Goal: Information Seeking & Learning: Learn about a topic

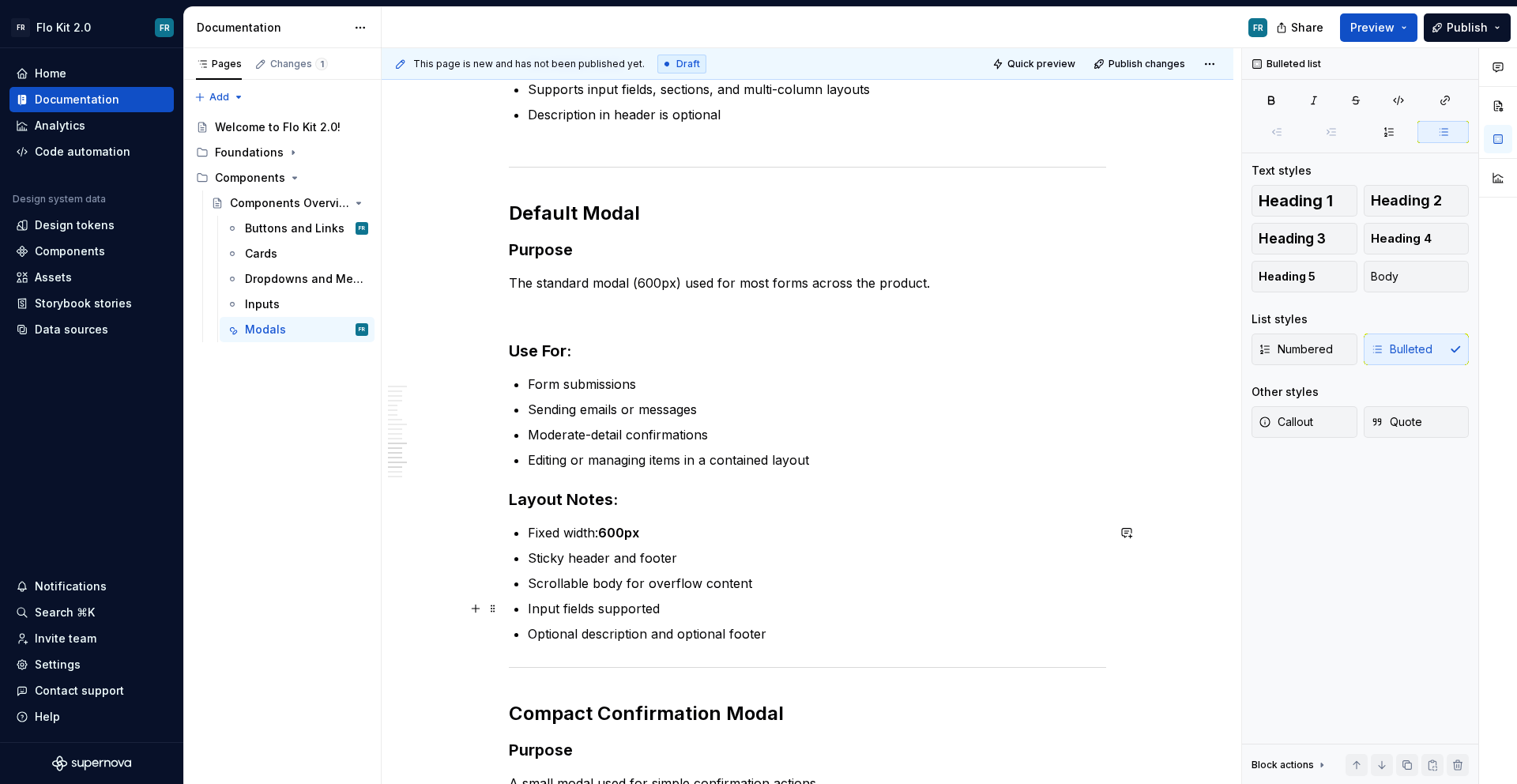
scroll to position [2475, 0]
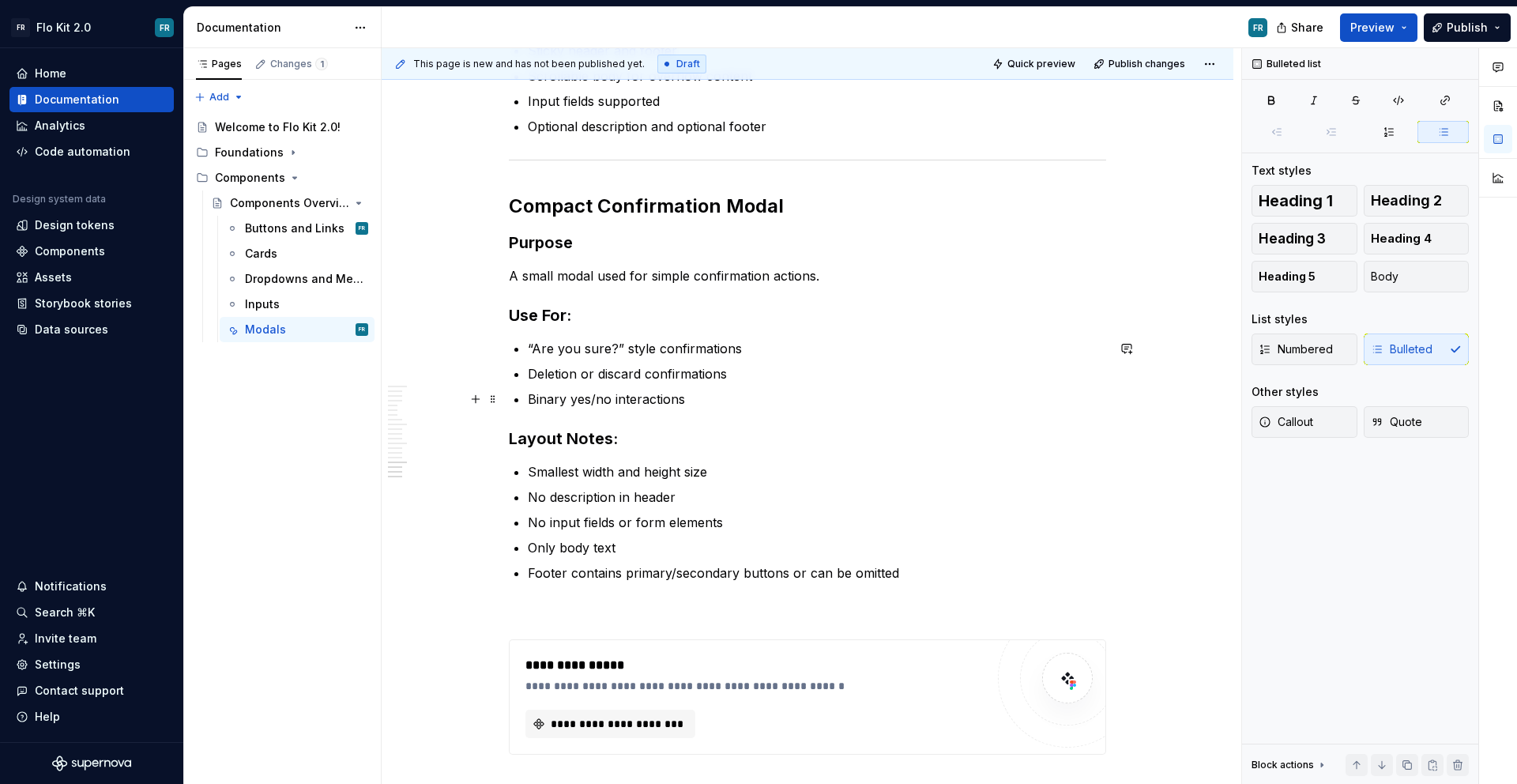
click at [691, 393] on p "Binary yes/no interactions" at bounding box center [817, 399] width 578 height 19
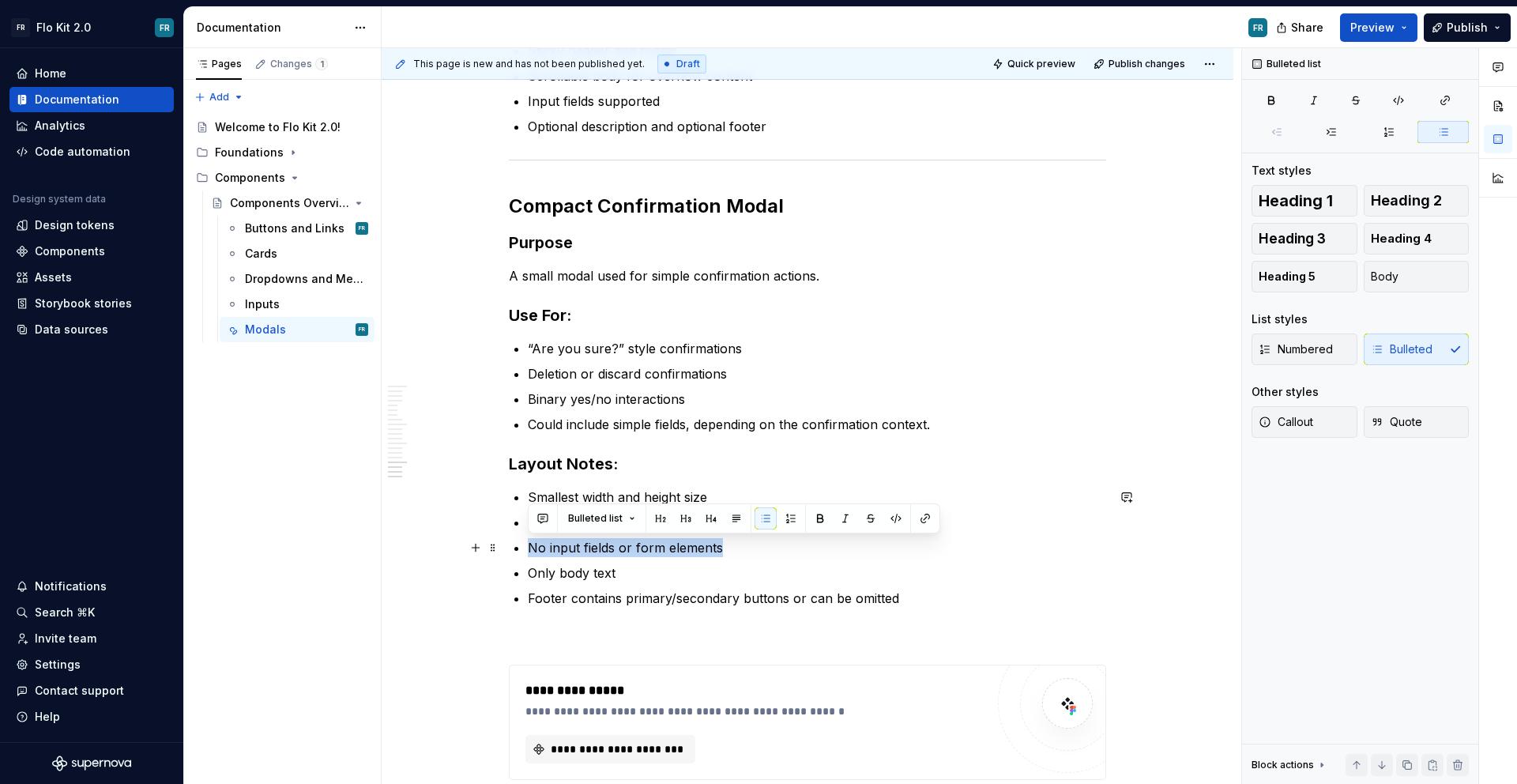
drag, startPoint x: 731, startPoint y: 546, endPoint x: 521, endPoint y: 548, distance: 210.0
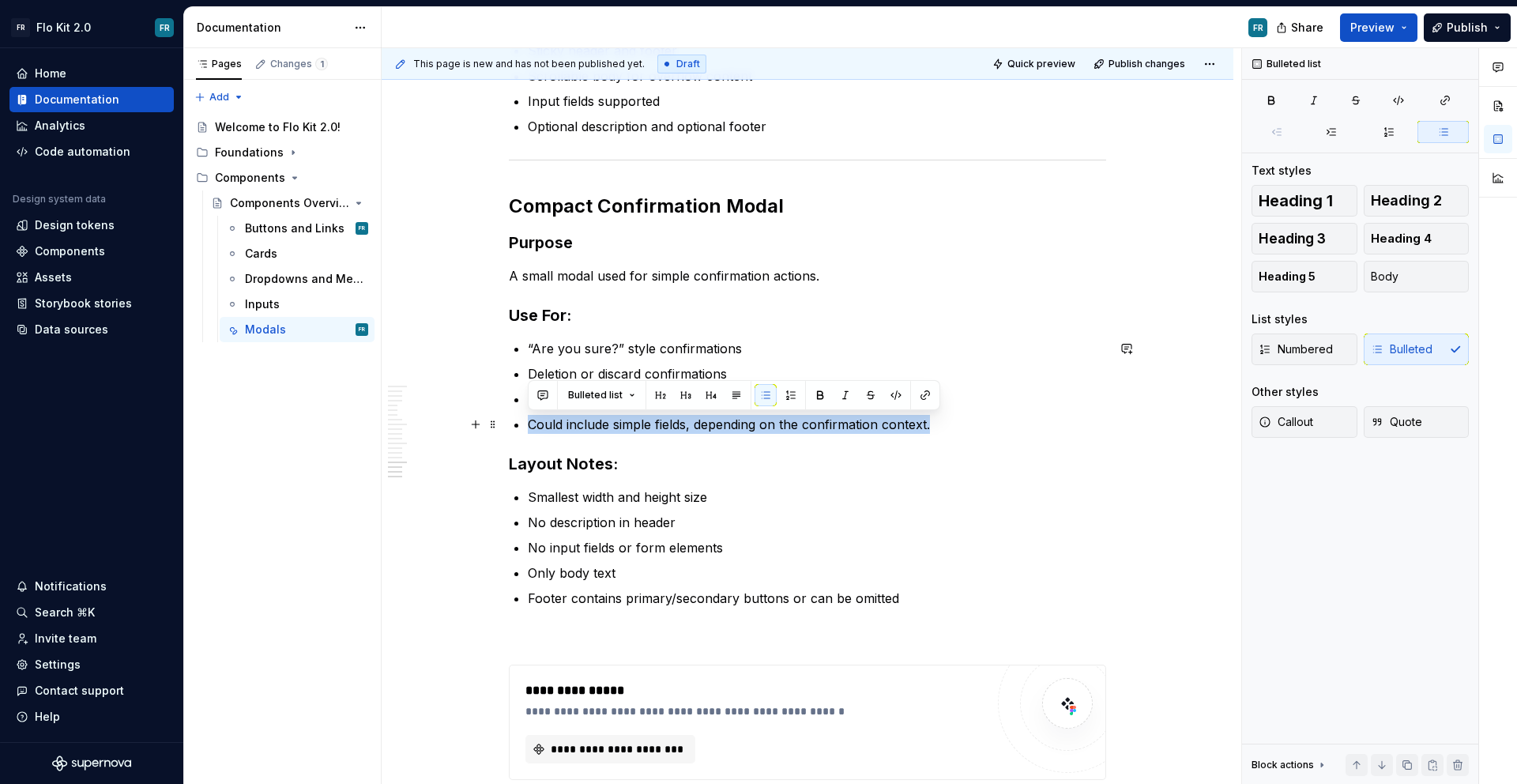
drag, startPoint x: 946, startPoint y: 424, endPoint x: 529, endPoint y: 425, distance: 417.0
click at [529, 425] on p "Could include simple fields, depending on the confirmation context." at bounding box center [817, 425] width 578 height 19
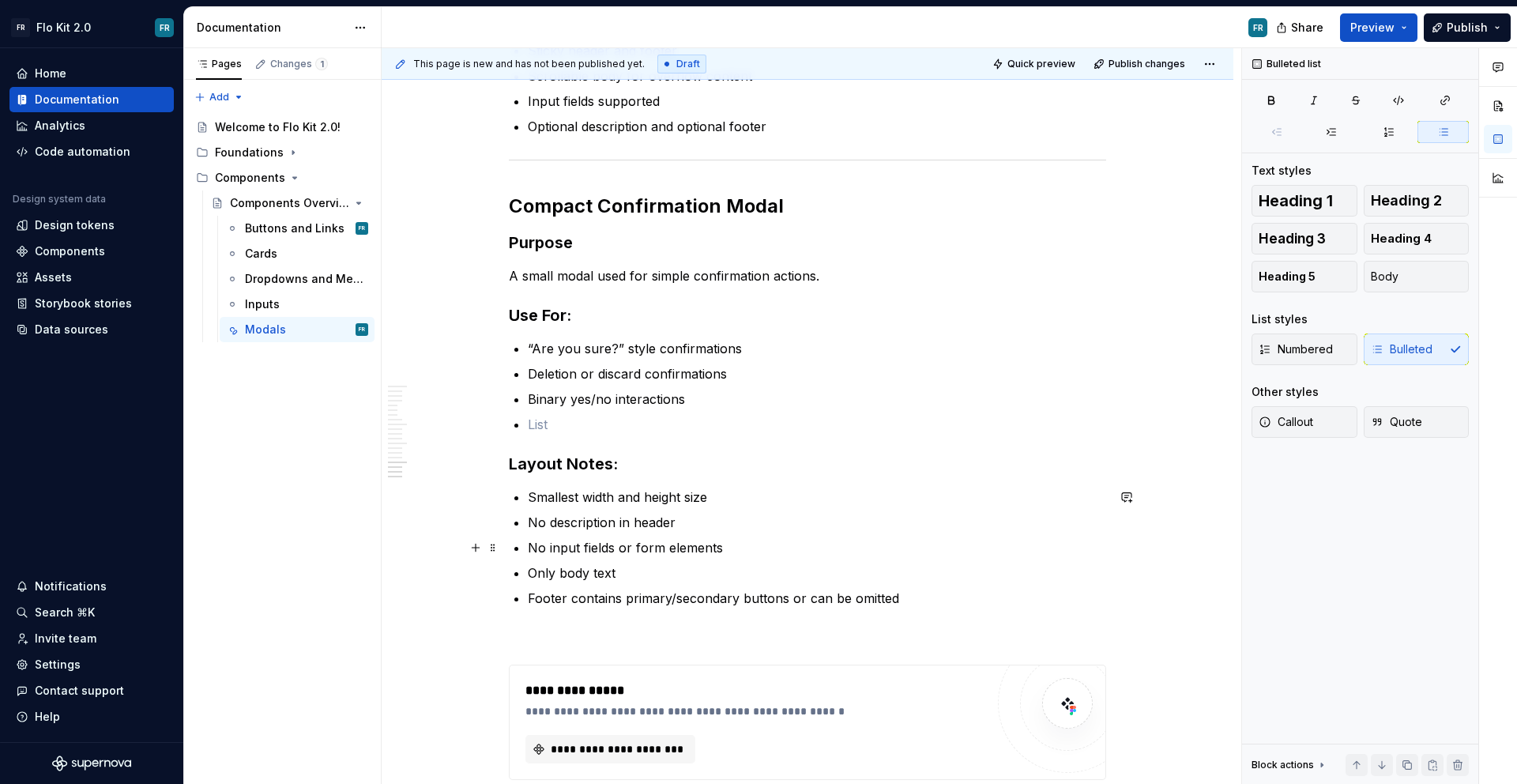
click at [608, 550] on p "No input fields or form elements" at bounding box center [817, 548] width 578 height 19
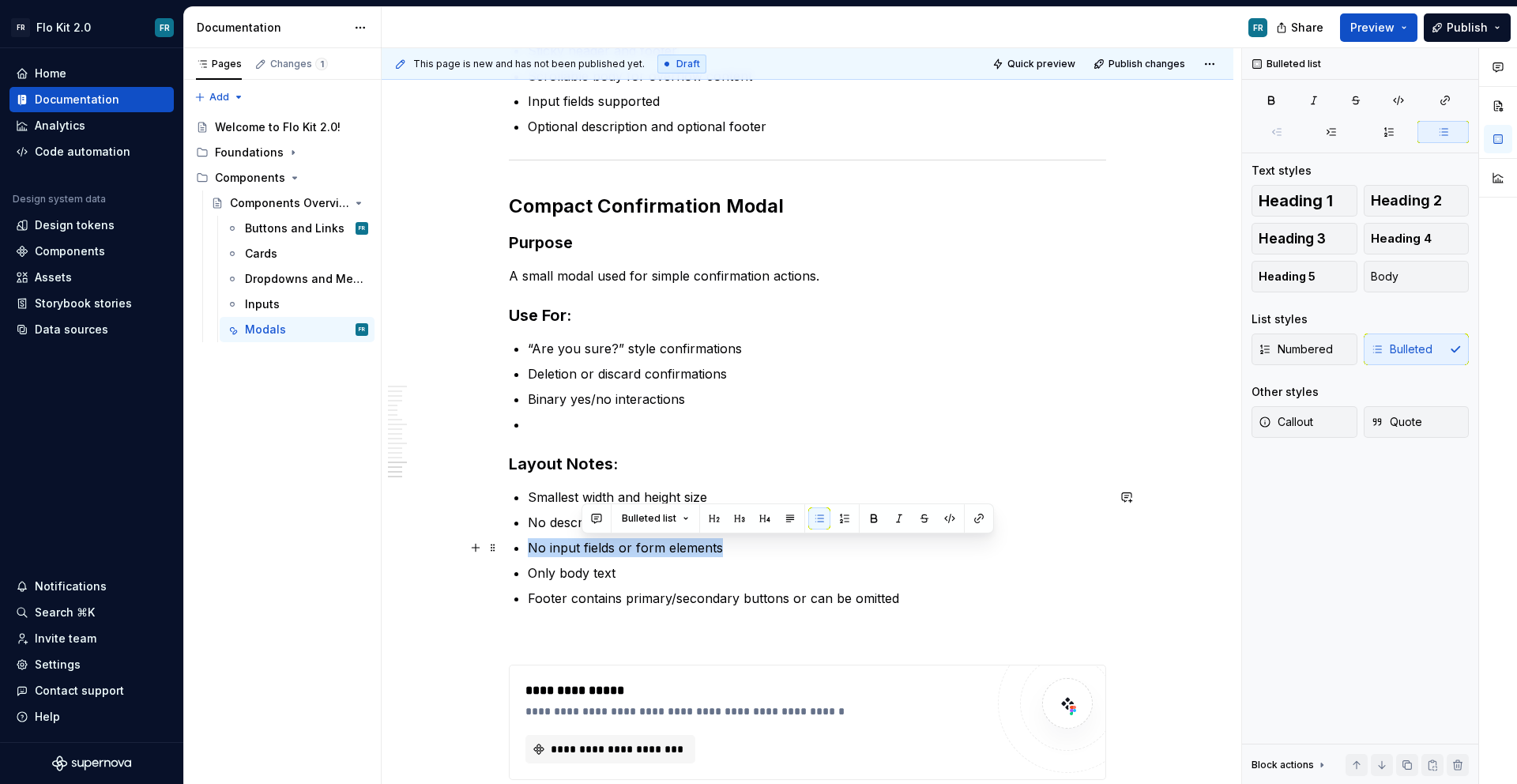
click at [608, 550] on p "No input fields or form elements" at bounding box center [817, 548] width 578 height 19
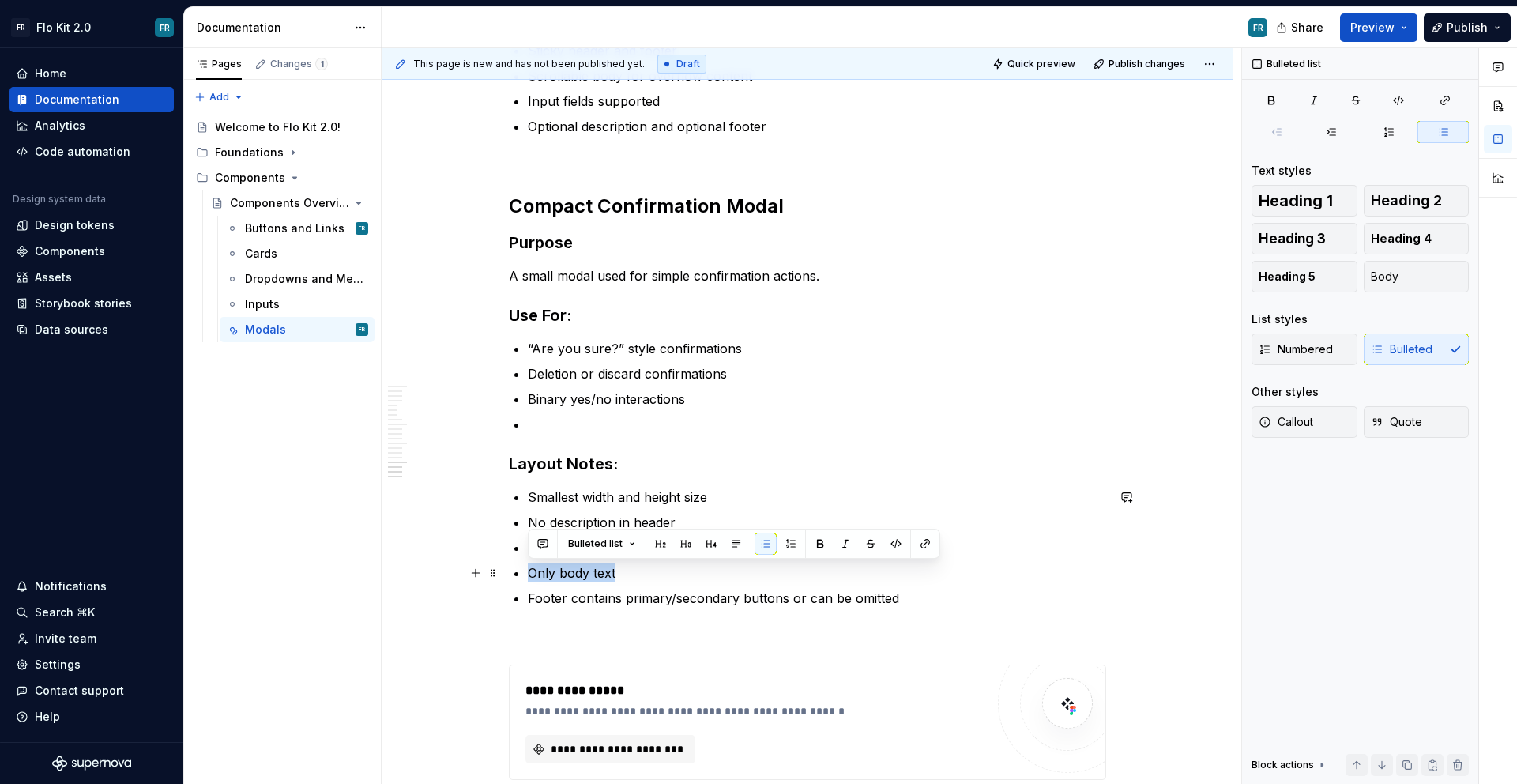
drag, startPoint x: 636, startPoint y: 571, endPoint x: 522, endPoint y: 572, distance: 114.0
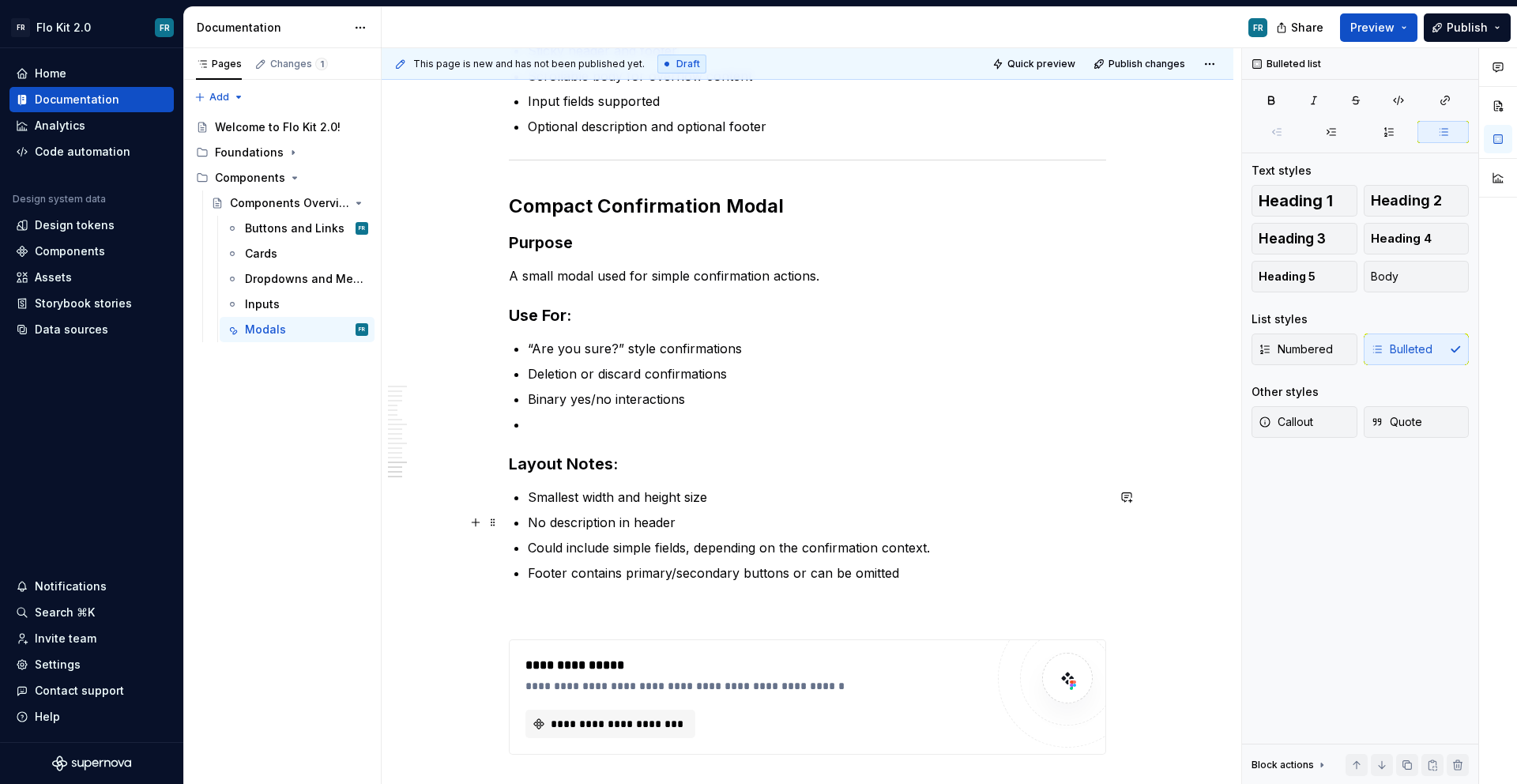
click at [730, 516] on p "No description in header" at bounding box center [817, 523] width 578 height 19
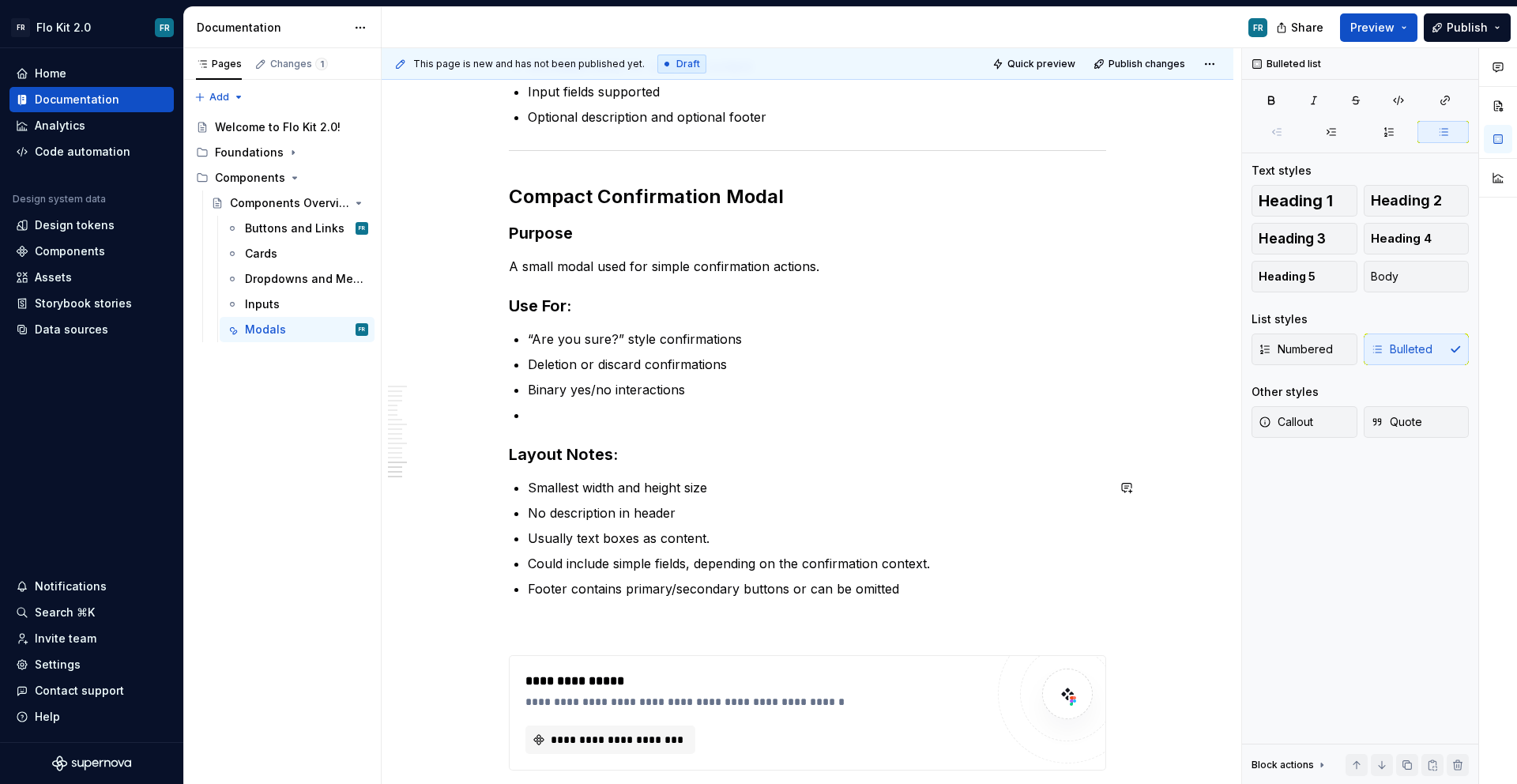
scroll to position [2487, 0]
click at [538, 560] on p "Could include simple fields, depending on the confirmation context." at bounding box center [817, 561] width 578 height 19
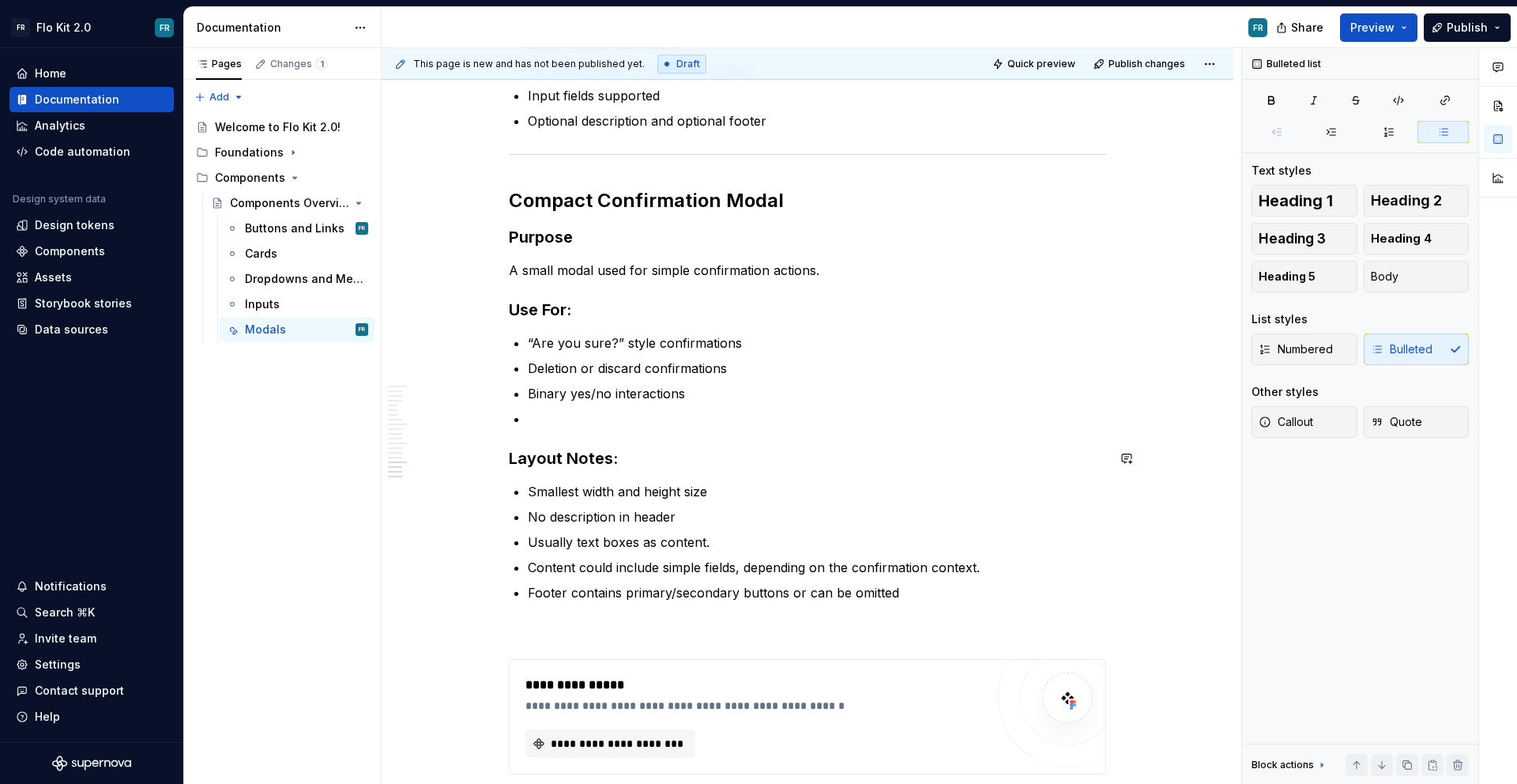
click at [597, 407] on ul "“Are you sure?” style confirmations Deletion or discard confirmations Binary ye…" at bounding box center [817, 380] width 578 height 95
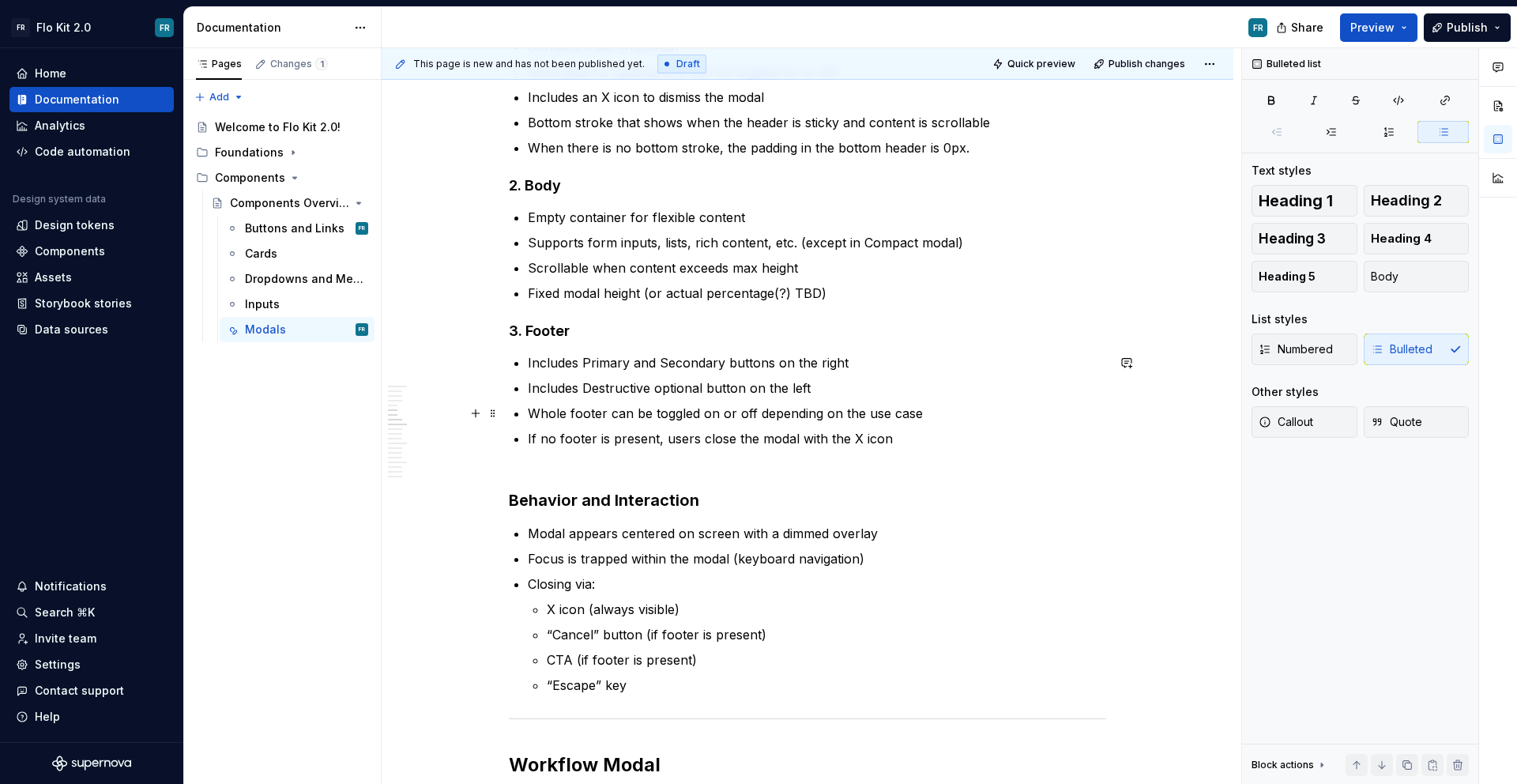
scroll to position [904, 0]
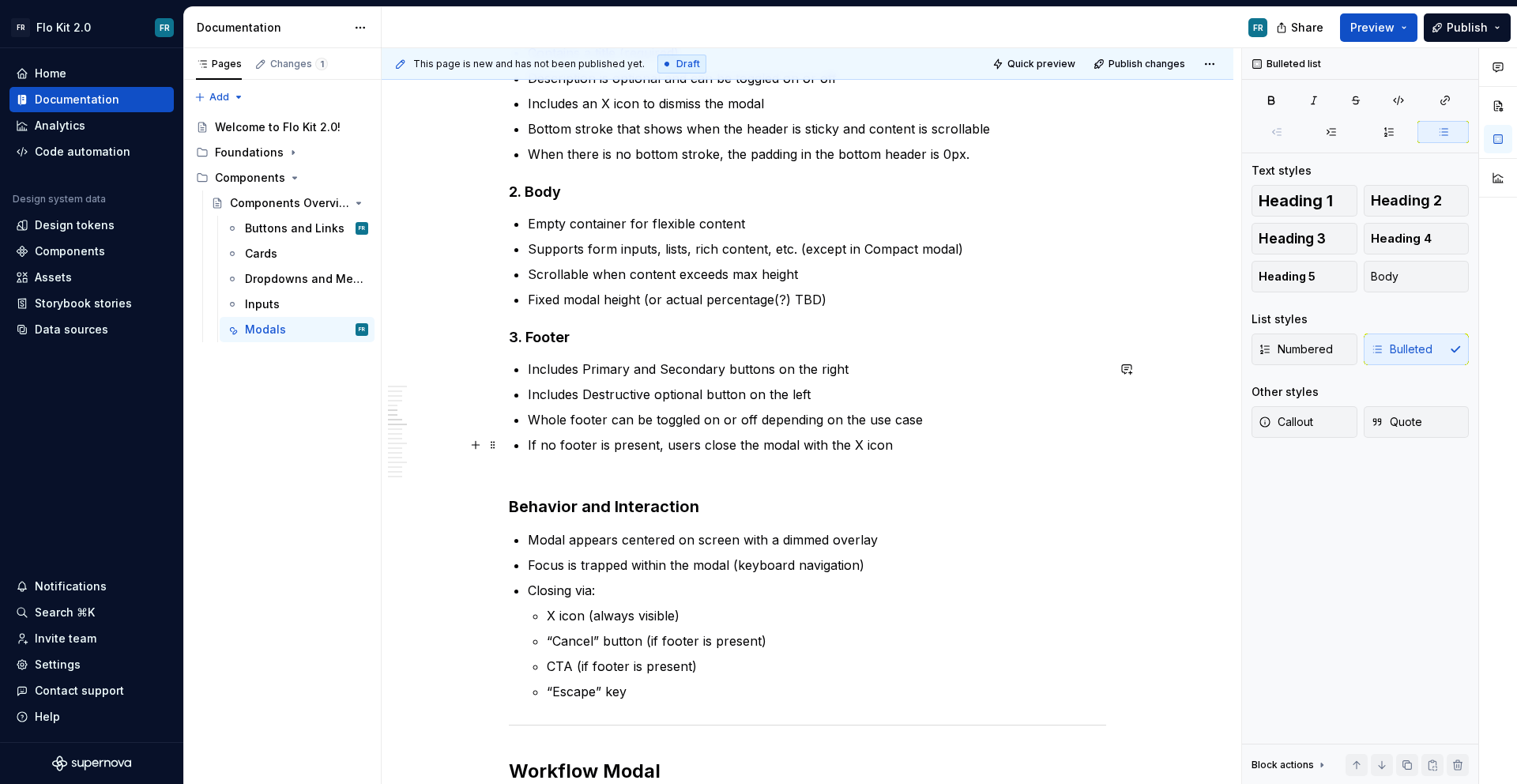
click at [529, 446] on p "If no footer is present, users close the modal with the X icon" at bounding box center [817, 445] width 578 height 19
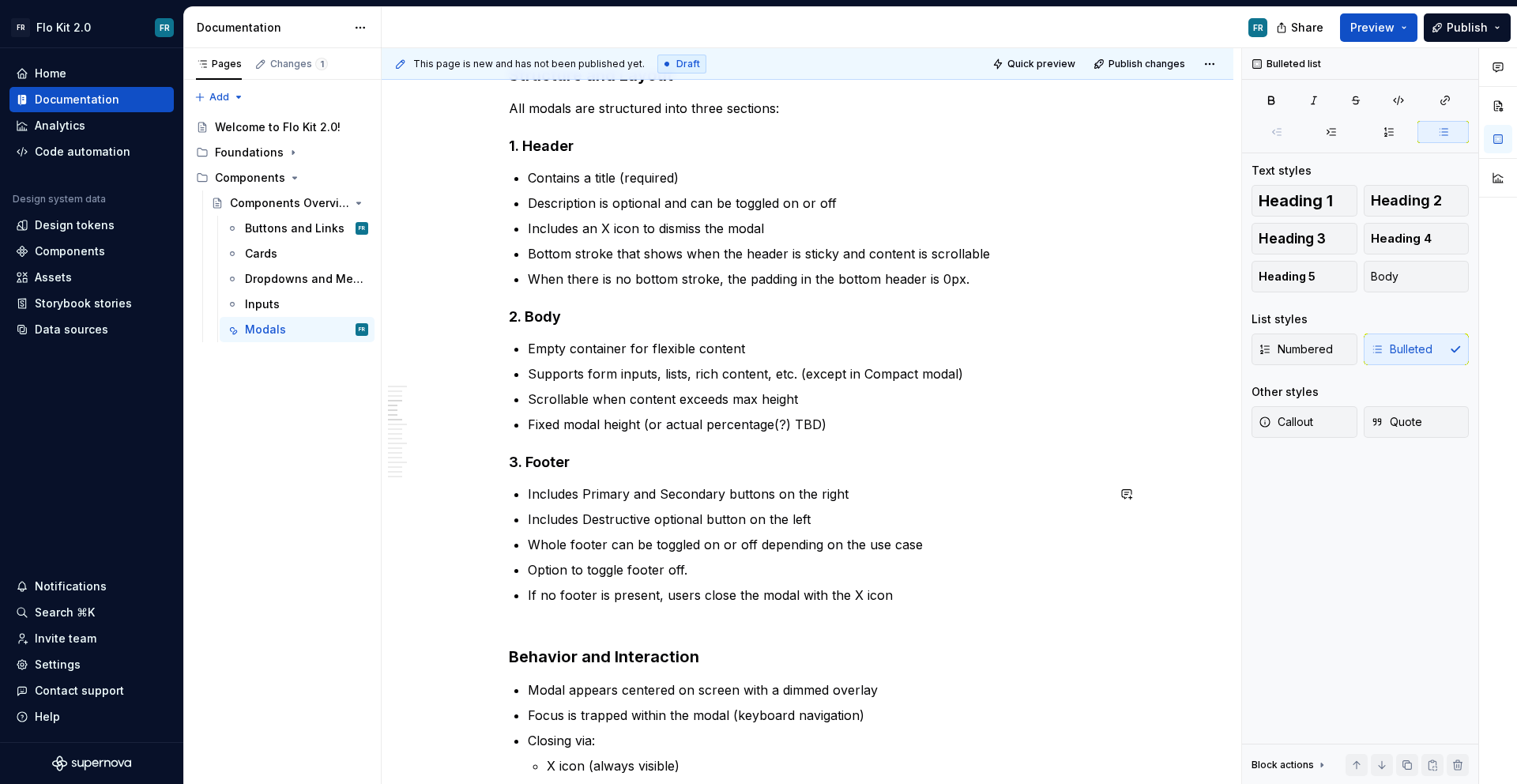
scroll to position [778, 0]
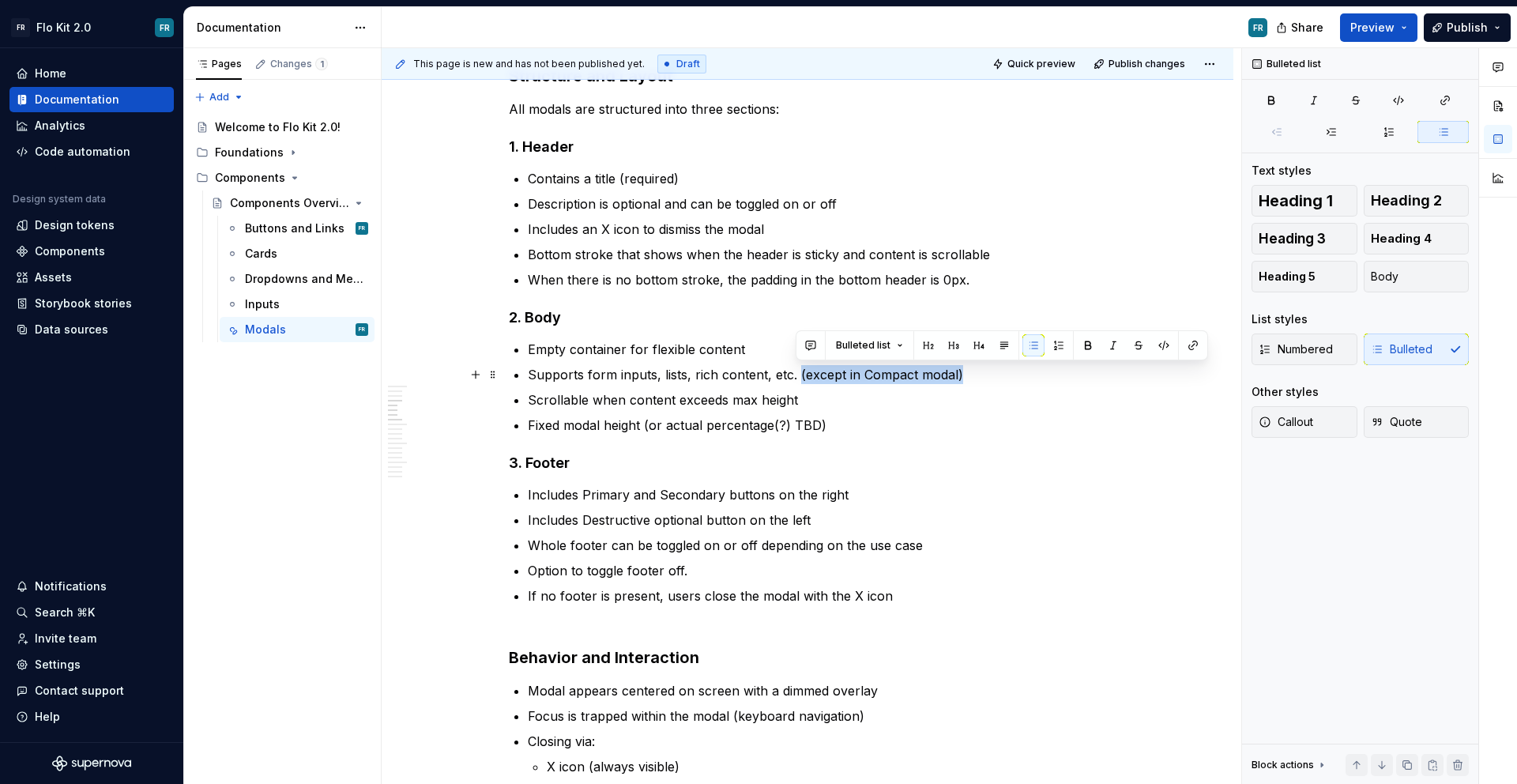
drag, startPoint x: 984, startPoint y: 371, endPoint x: 795, endPoint y: 372, distance: 189.0
click at [795, 372] on p "Supports form inputs, lists, rich content, etc. (except in Compact modal)" at bounding box center [817, 374] width 578 height 19
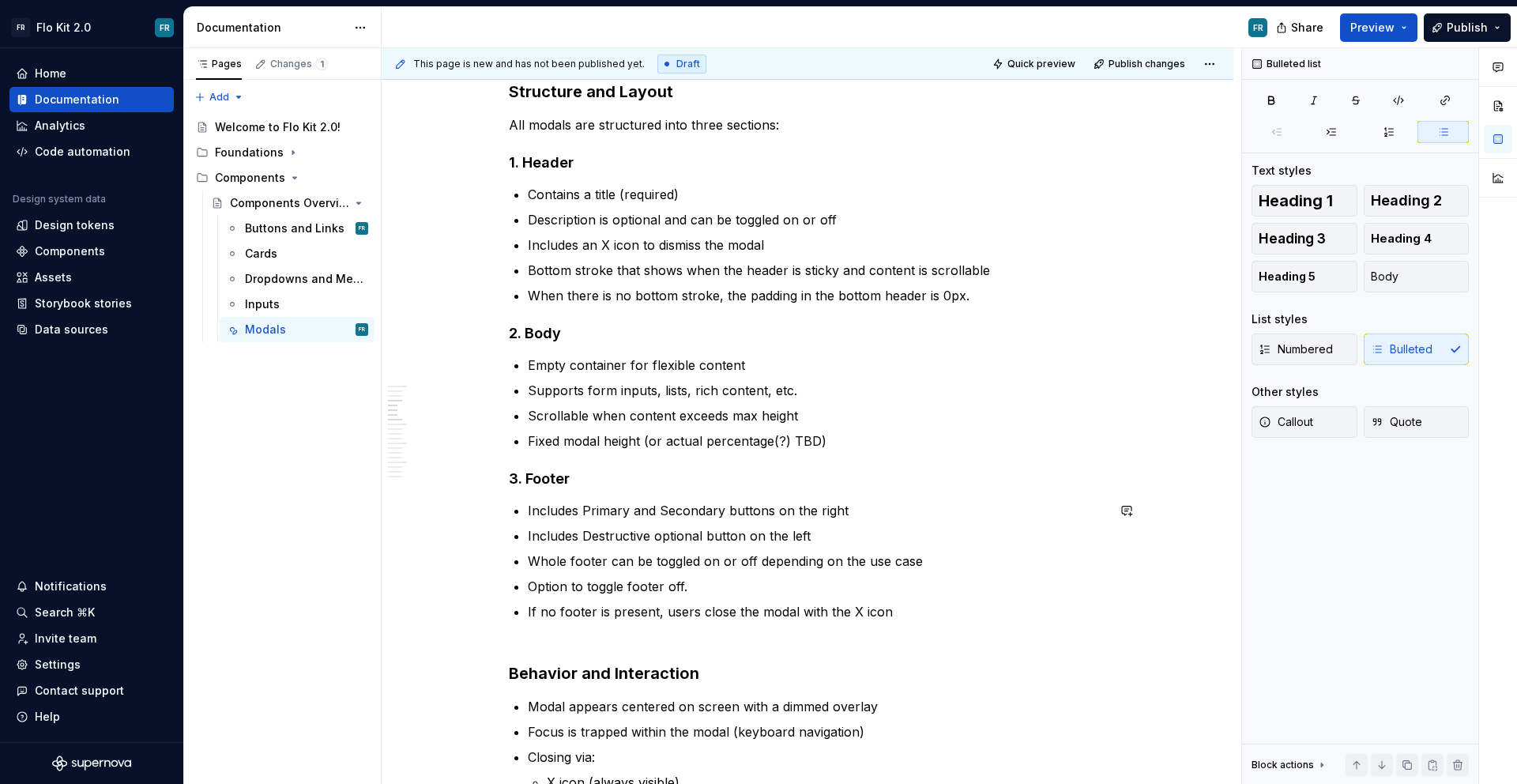
scroll to position [761, 0]
click at [914, 274] on p "Bottom stroke that shows when the header is sticky and content is scrollable" at bounding box center [817, 272] width 578 height 19
drag, startPoint x: 914, startPoint y: 274, endPoint x: 987, endPoint y: 279, distance: 73.2
click at [987, 279] on p "Bottom stroke that shows when the header is sticky and content is scrollable" at bounding box center [817, 272] width 578 height 19
drag, startPoint x: 1054, startPoint y: 271, endPoint x: 584, endPoint y: 283, distance: 470.2
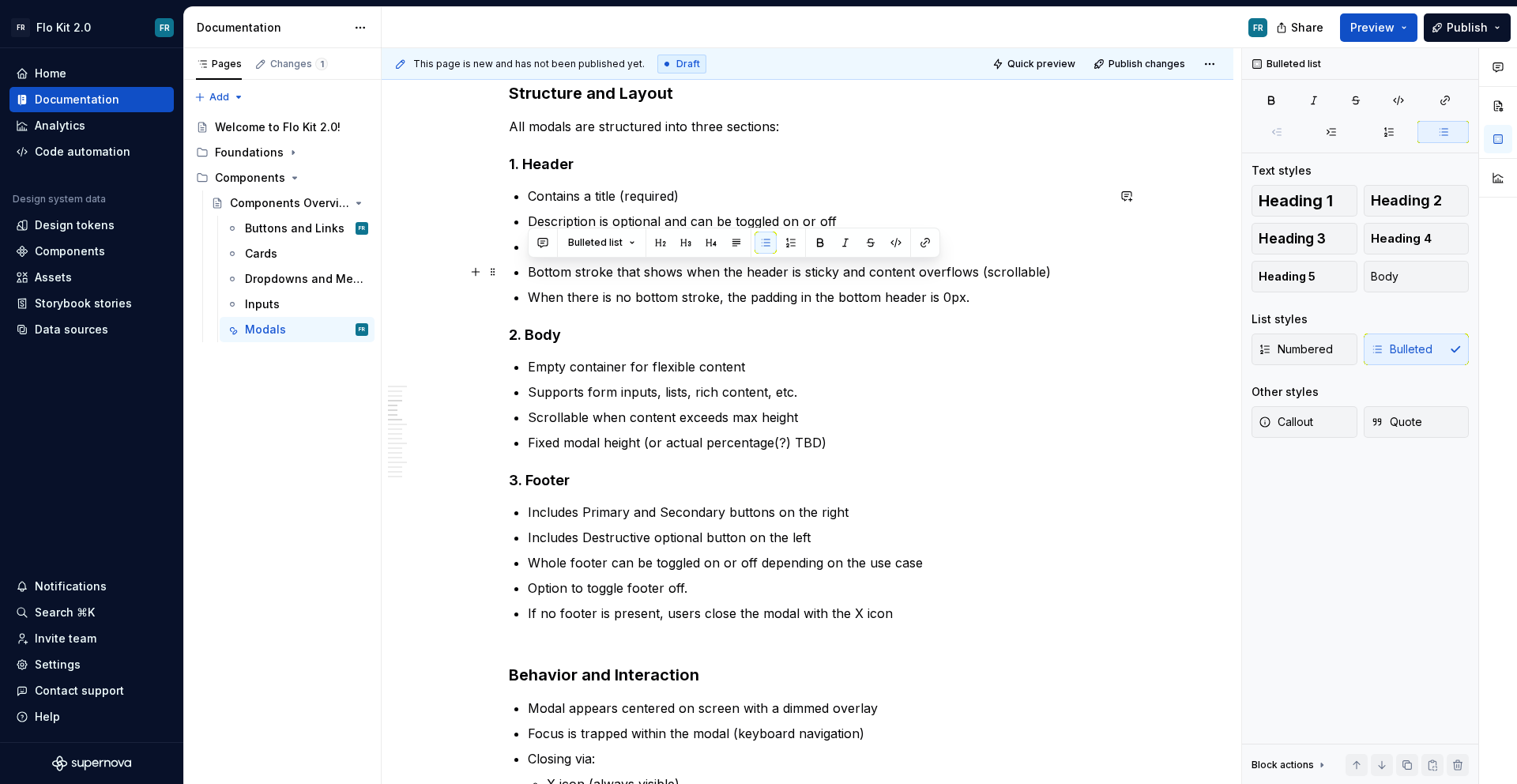
click at [584, 282] on ul "Contains a title (required) Description is optional and can be toggled on or of…" at bounding box center [817, 247] width 578 height 120
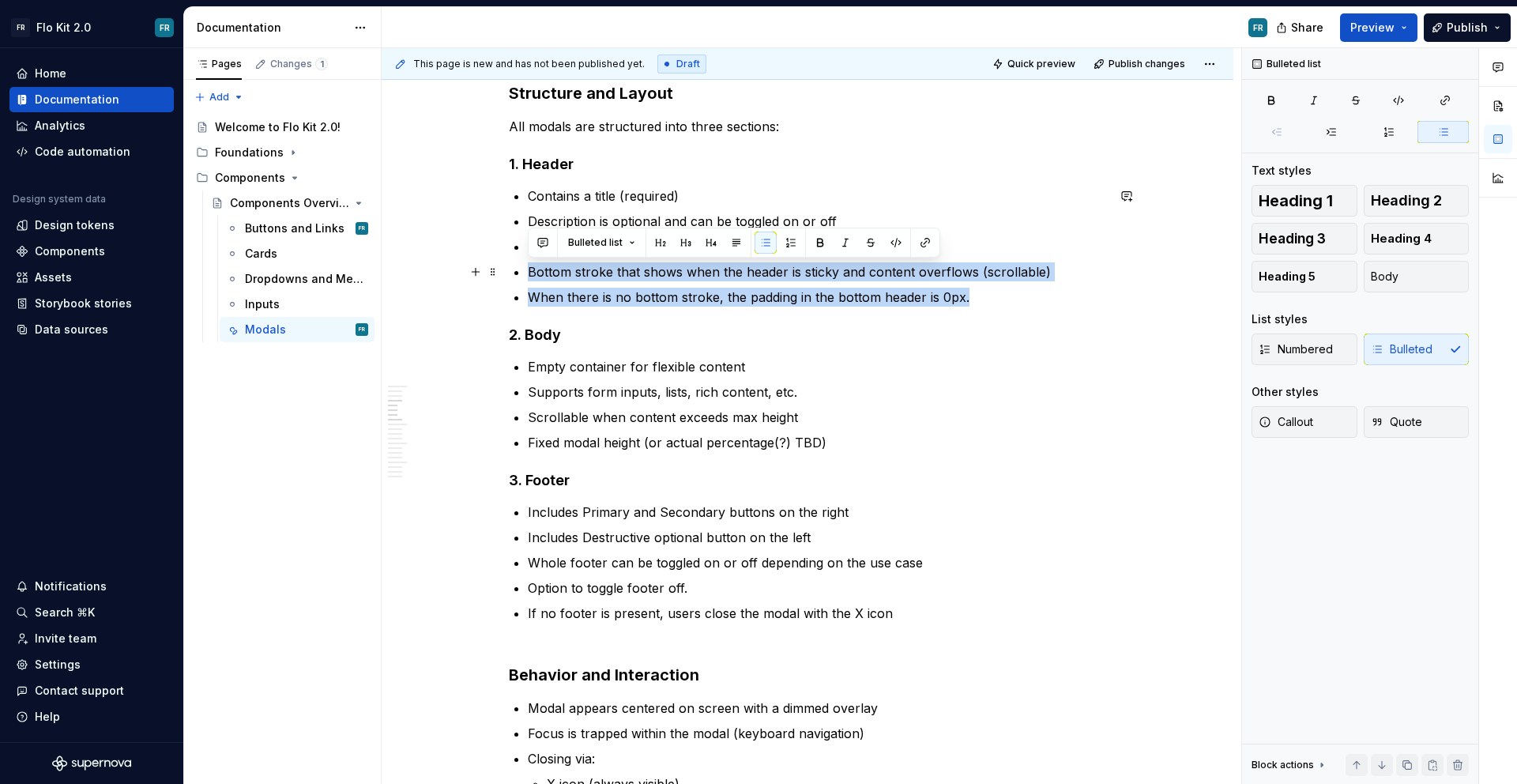
drag, startPoint x: 1020, startPoint y: 303, endPoint x: 529, endPoint y: 267, distance: 492.3
click at [529, 267] on ul "Contains a title (required) Description is optional and can be toggled on or of…" at bounding box center [817, 247] width 578 height 120
copy ul "Bottom stroke that shows when the header is sticky and content overflows (scrol…"
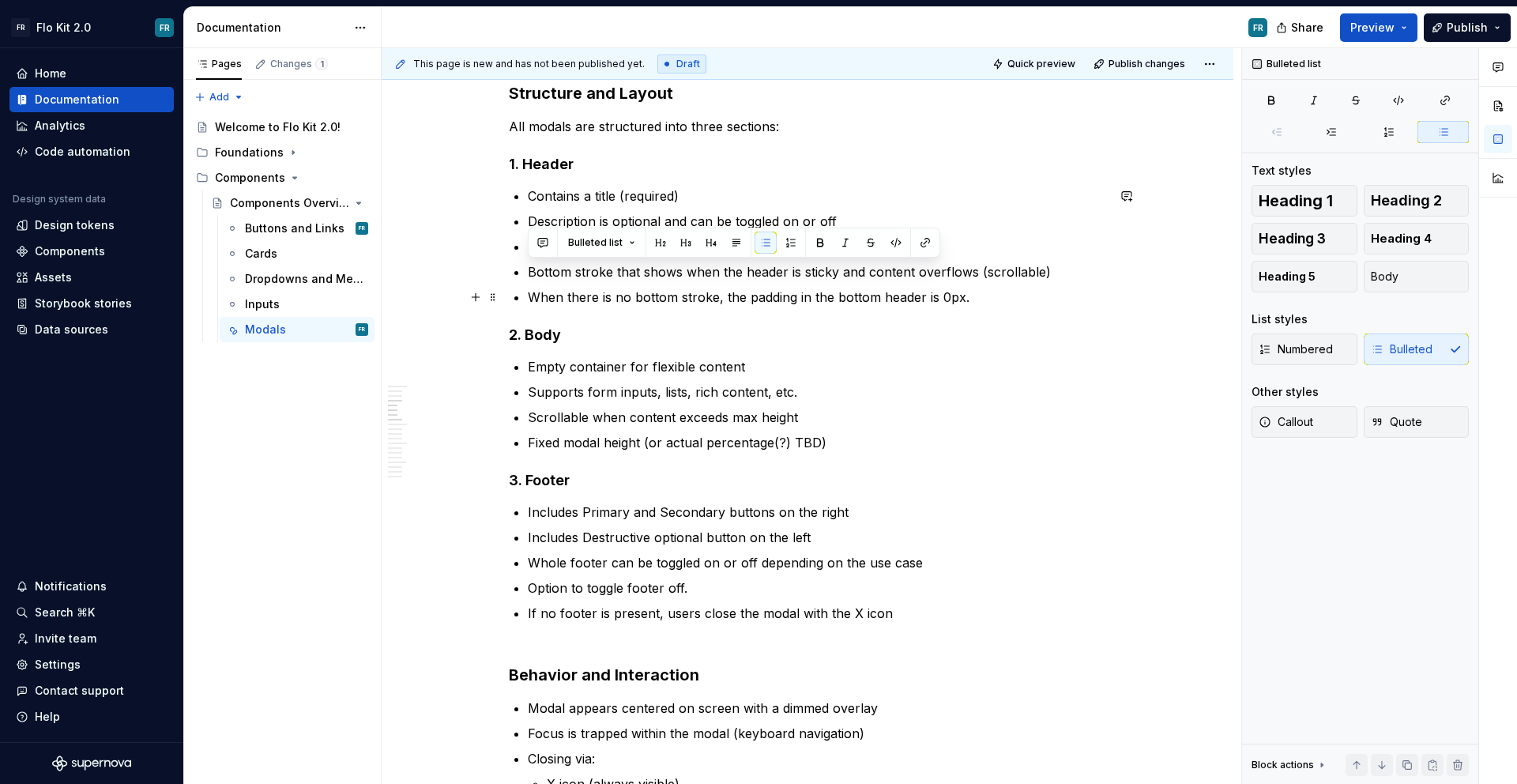
click at [670, 280] on p "Bottom stroke that shows when the header is sticky and content overflows (scrol…" at bounding box center [817, 272] width 578 height 19
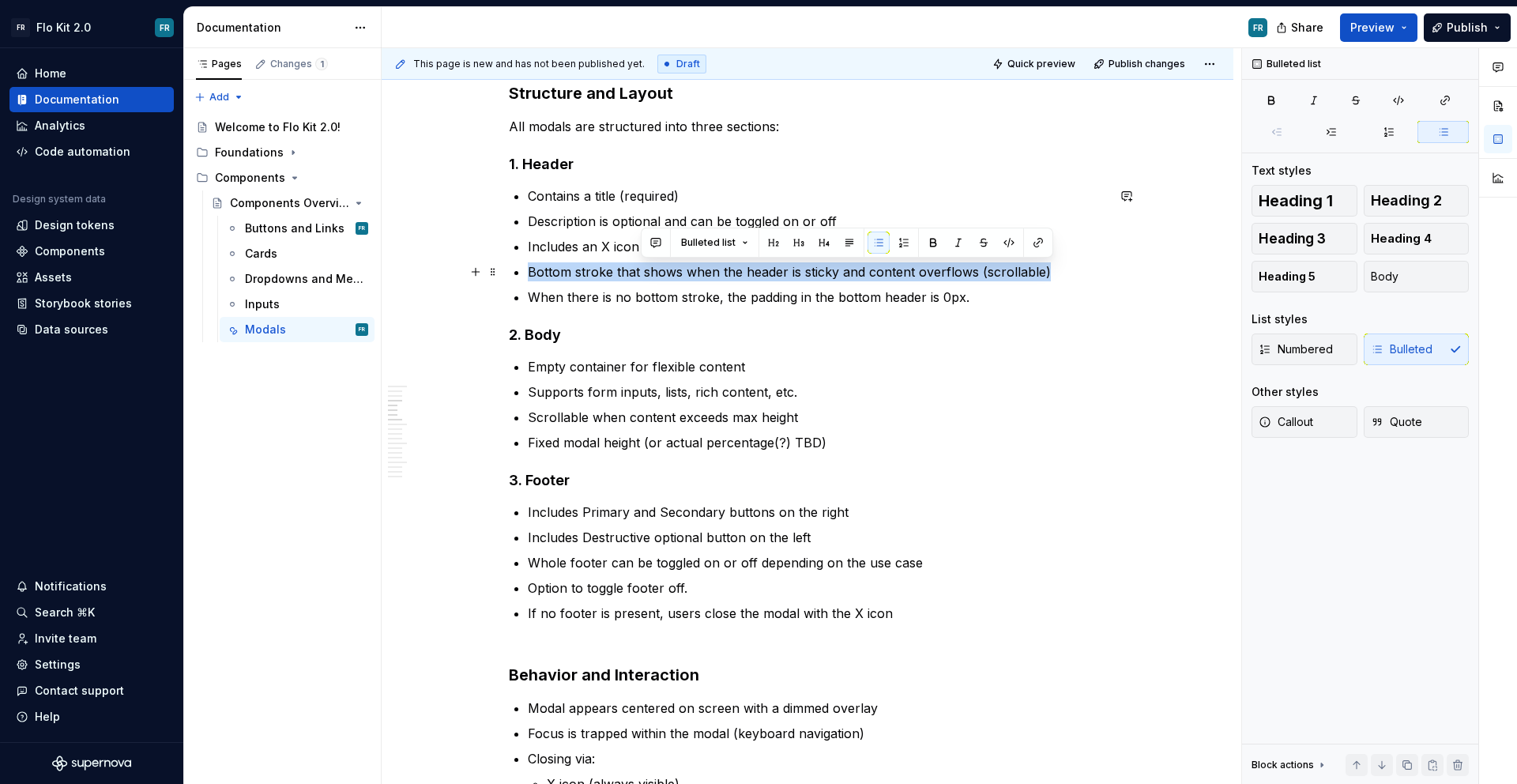
click at [670, 280] on p "Bottom stroke that shows when the header is sticky and content overflows (scrol…" at bounding box center [817, 272] width 578 height 19
copy p "Bottom stroke that shows when the header is sticky and content overflows (scrol…"
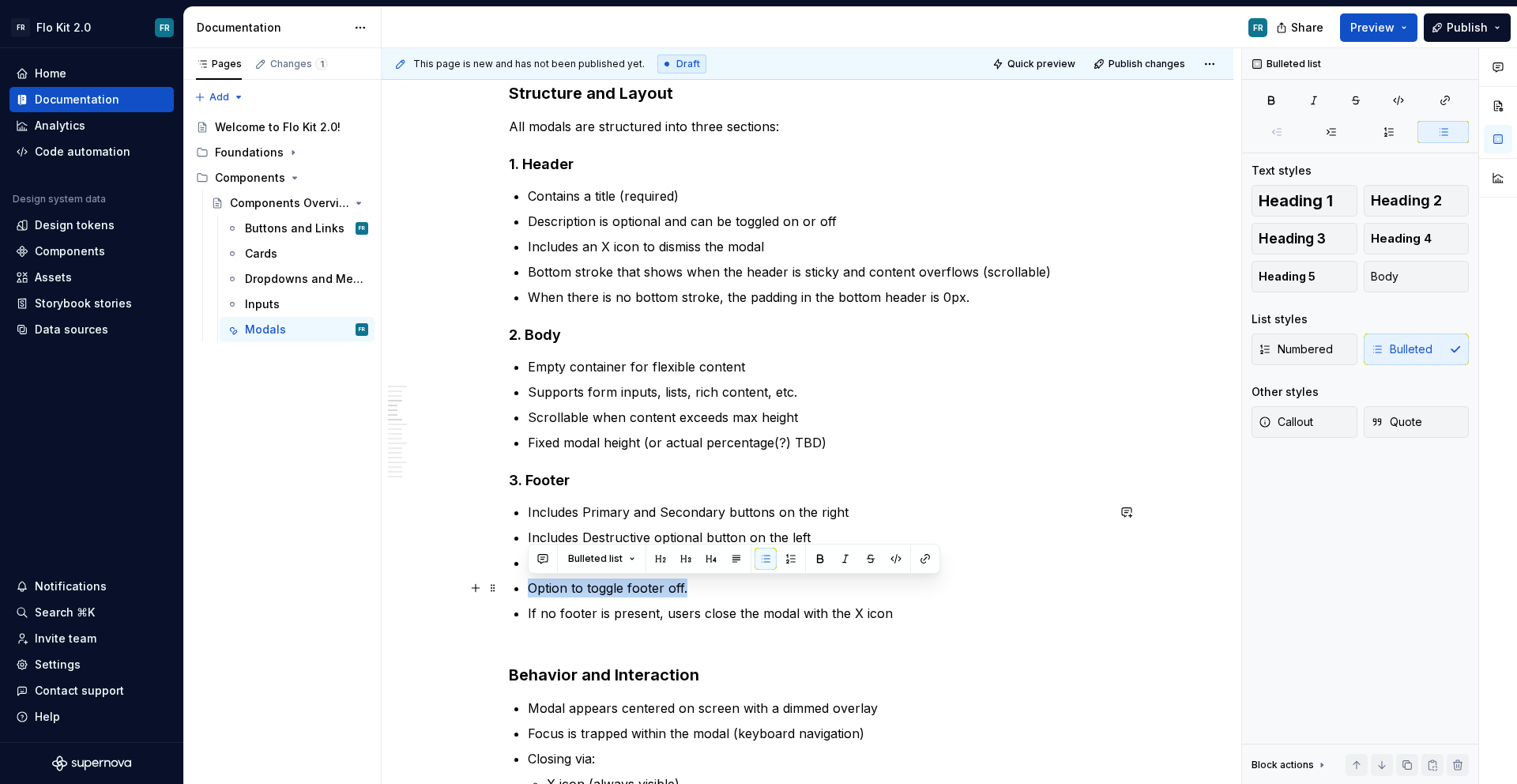
drag, startPoint x: 730, startPoint y: 585, endPoint x: 531, endPoint y: 593, distance: 199.2
click at [531, 593] on p "Option to toggle footer off." at bounding box center [817, 588] width 578 height 19
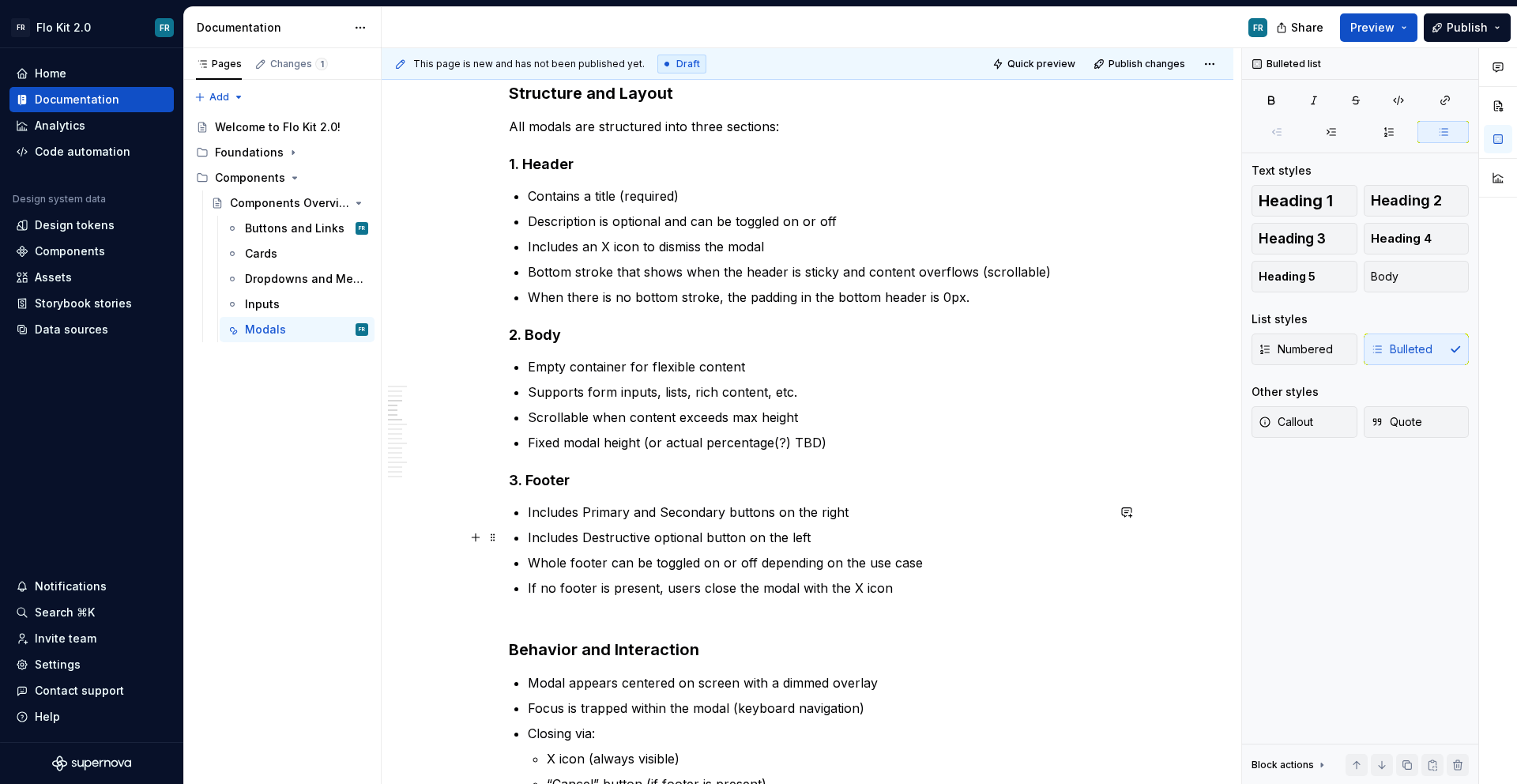
click at [830, 537] on p "Includes Destructive optional button on the left" at bounding box center [817, 537] width 578 height 19
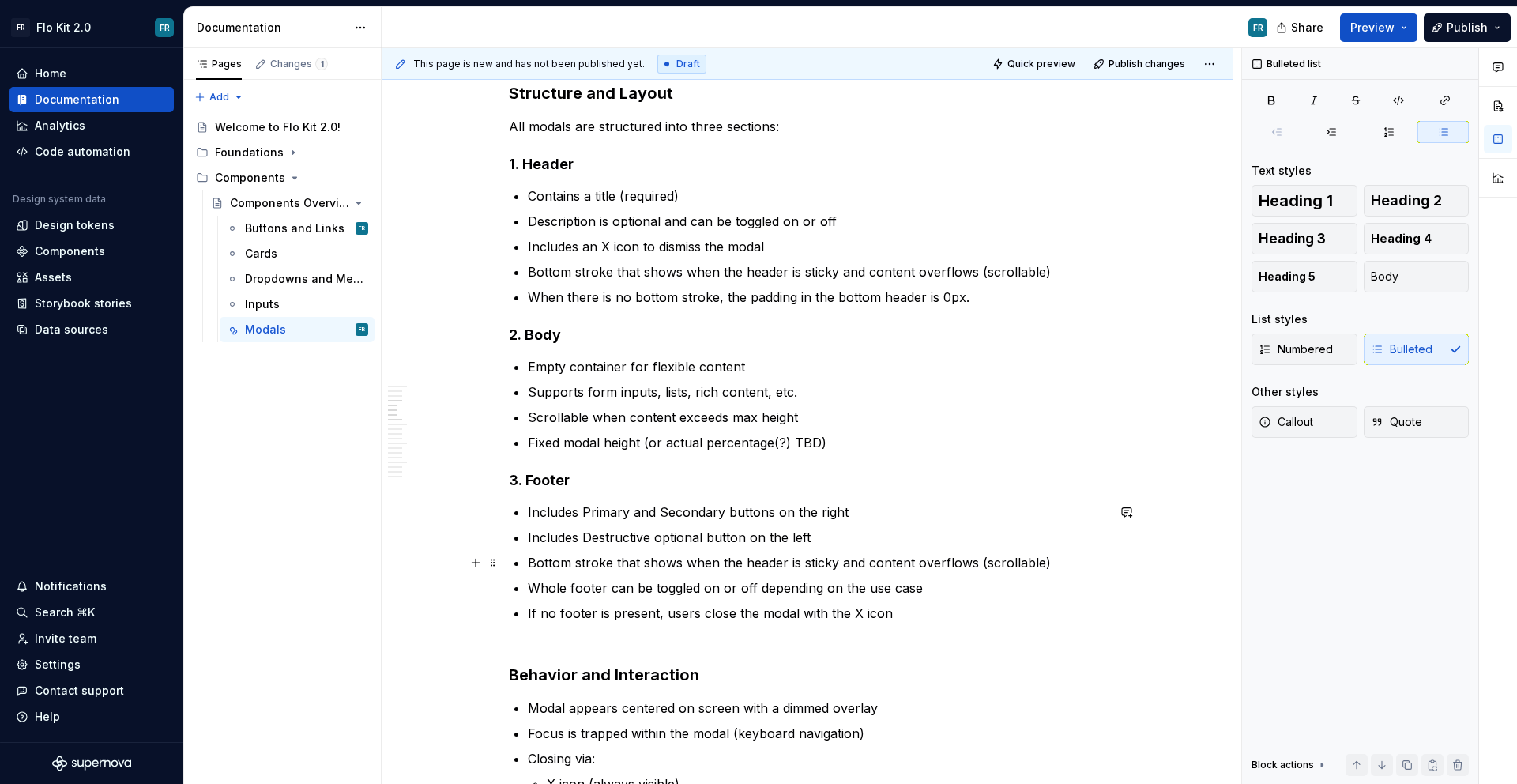
click at [755, 563] on p "Bottom stroke that shows when the header is sticky and content overflows (scrol…" at bounding box center [817, 563] width 578 height 19
click at [762, 564] on p "Bottom stroke that shows when the header is sticky and content overflows (scrol…" at bounding box center [817, 563] width 578 height 19
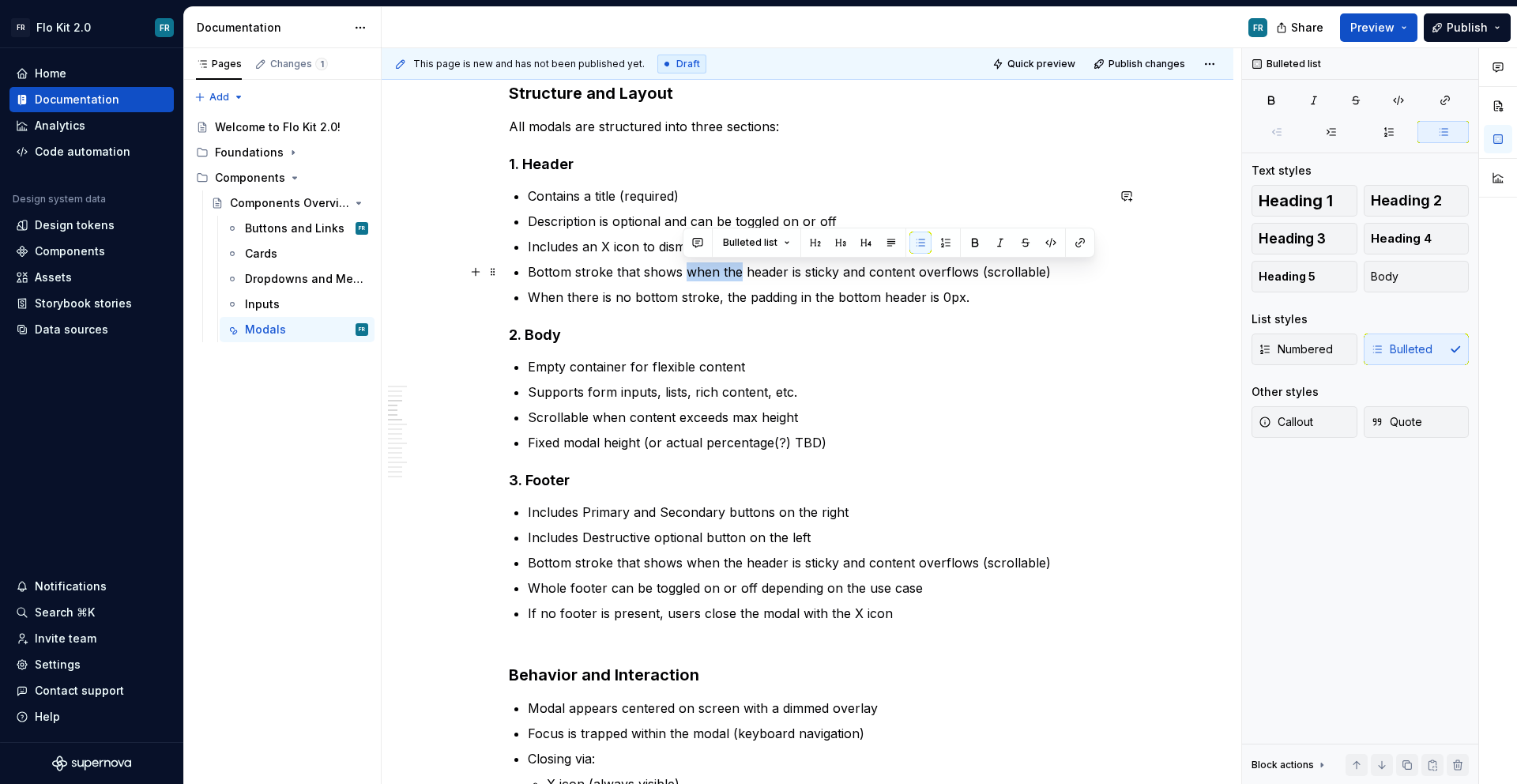
drag, startPoint x: 737, startPoint y: 273, endPoint x: 682, endPoint y: 273, distance: 55.0
click at [682, 273] on p "Bottom stroke that shows when the header is sticky and content overflows (scrol…" at bounding box center [817, 272] width 578 height 19
click at [778, 248] on p "Includes an X icon to dismiss the modal" at bounding box center [817, 247] width 578 height 19
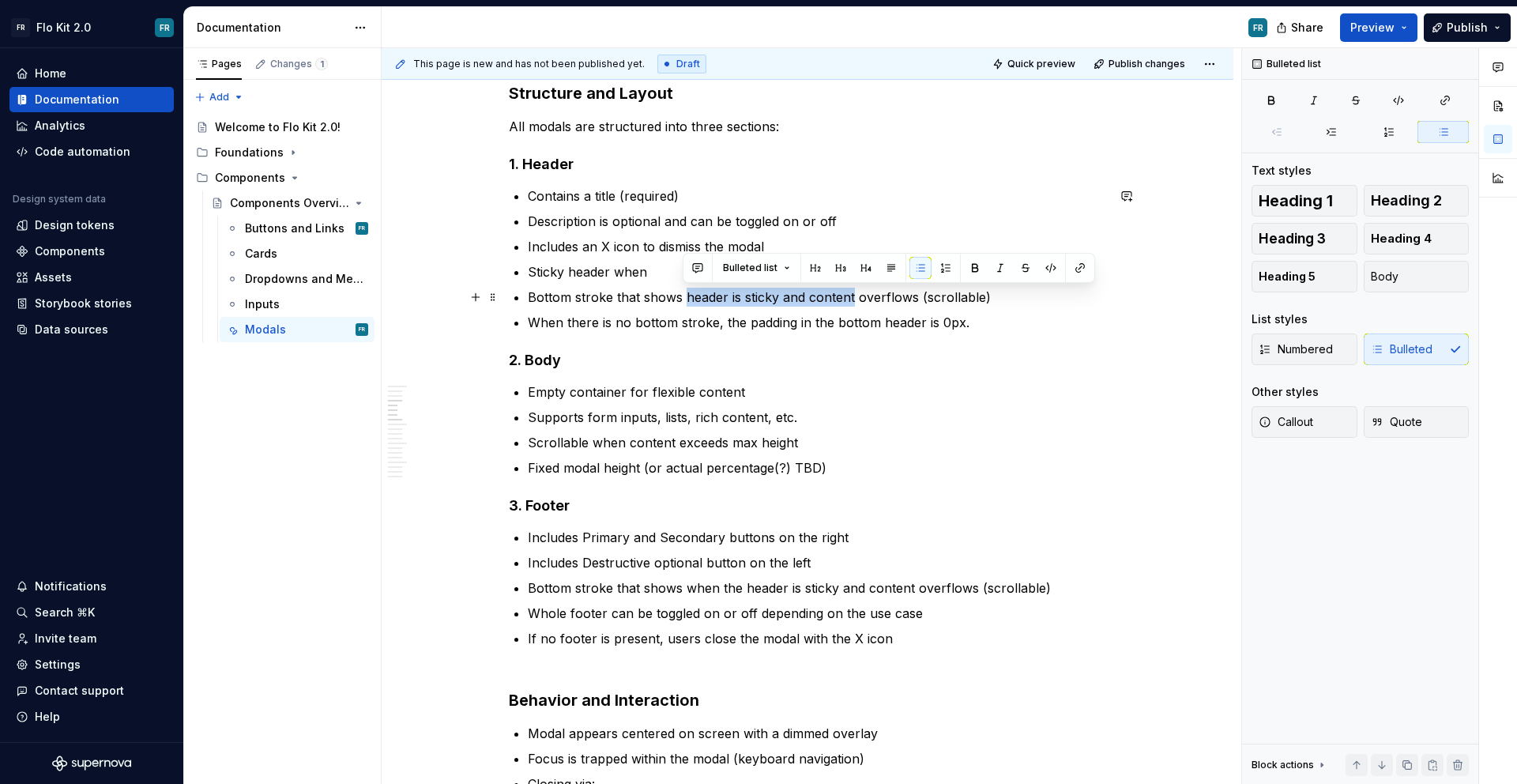
drag, startPoint x: 712, startPoint y: 298, endPoint x: 852, endPoint y: 305, distance: 140.2
click at [852, 305] on p "Bottom stroke that shows header is sticky and content overflows (scrollable)" at bounding box center [817, 297] width 578 height 19
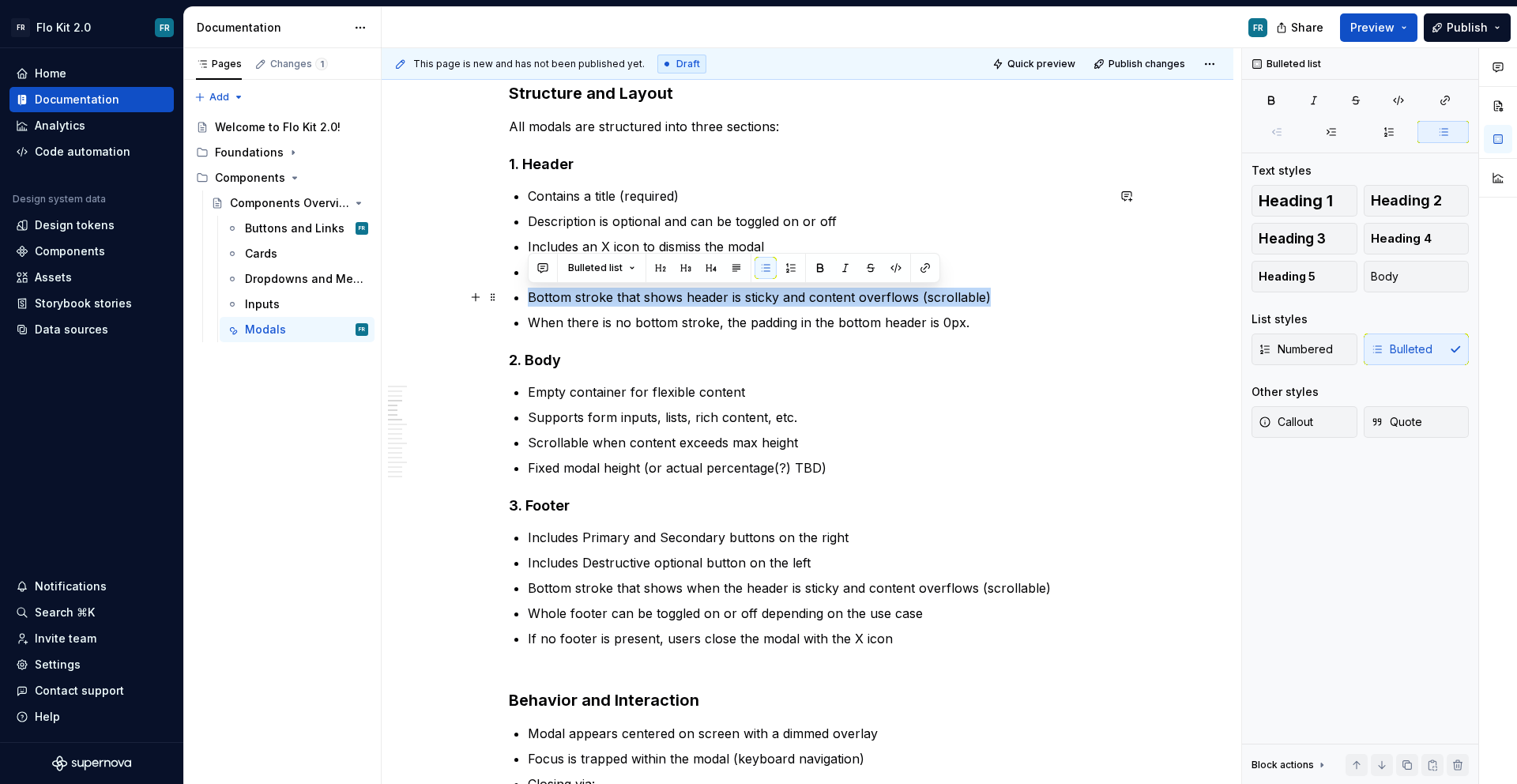
drag, startPoint x: 1000, startPoint y: 296, endPoint x: 529, endPoint y: 300, distance: 471.0
click at [529, 300] on p "Bottom stroke that shows header is sticky and content overflows (scrollable)" at bounding box center [817, 297] width 578 height 19
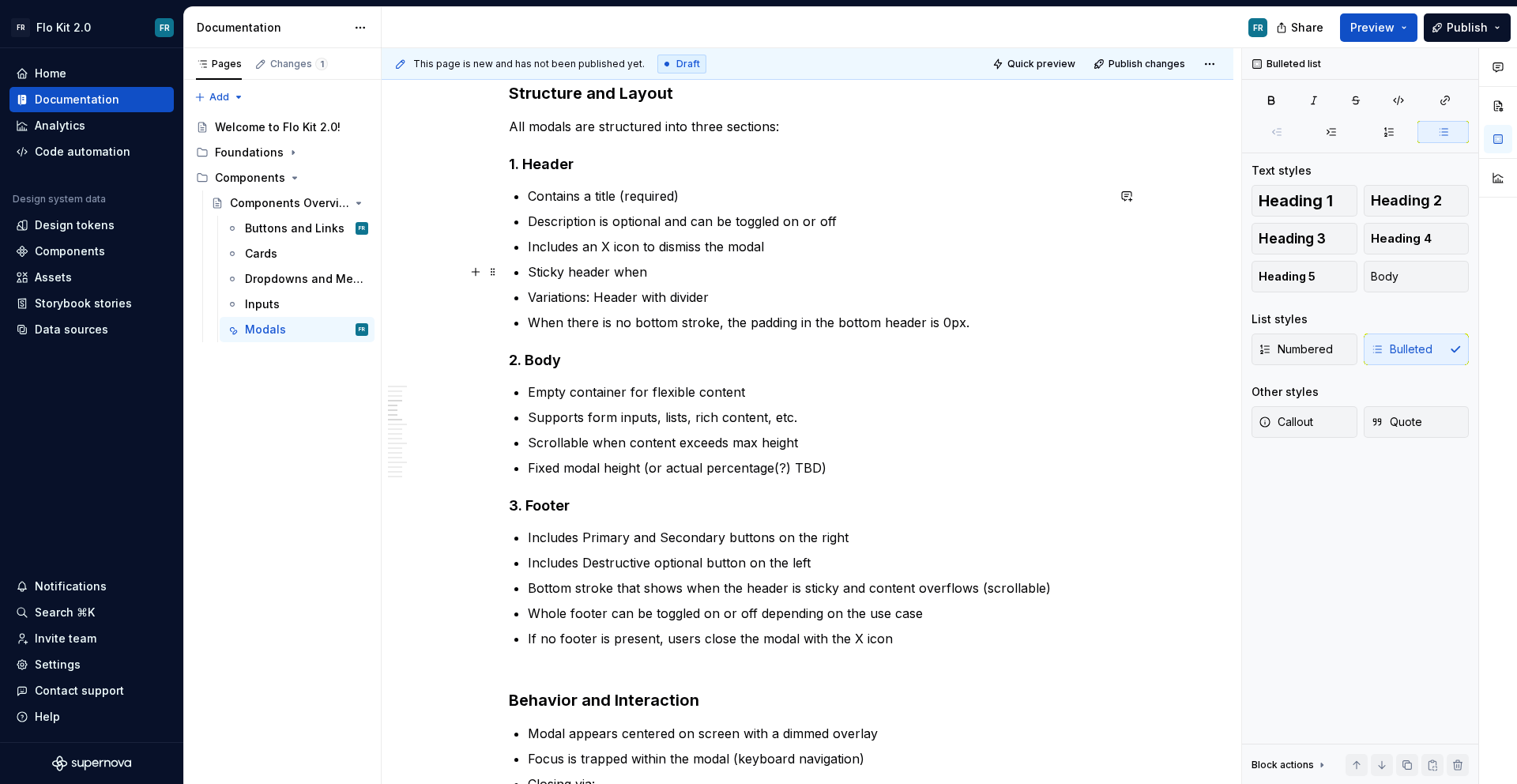
click at [662, 270] on p "Sticky header when" at bounding box center [817, 272] width 578 height 19
click at [780, 294] on p "Variations: Header with divider" at bounding box center [817, 297] width 578 height 19
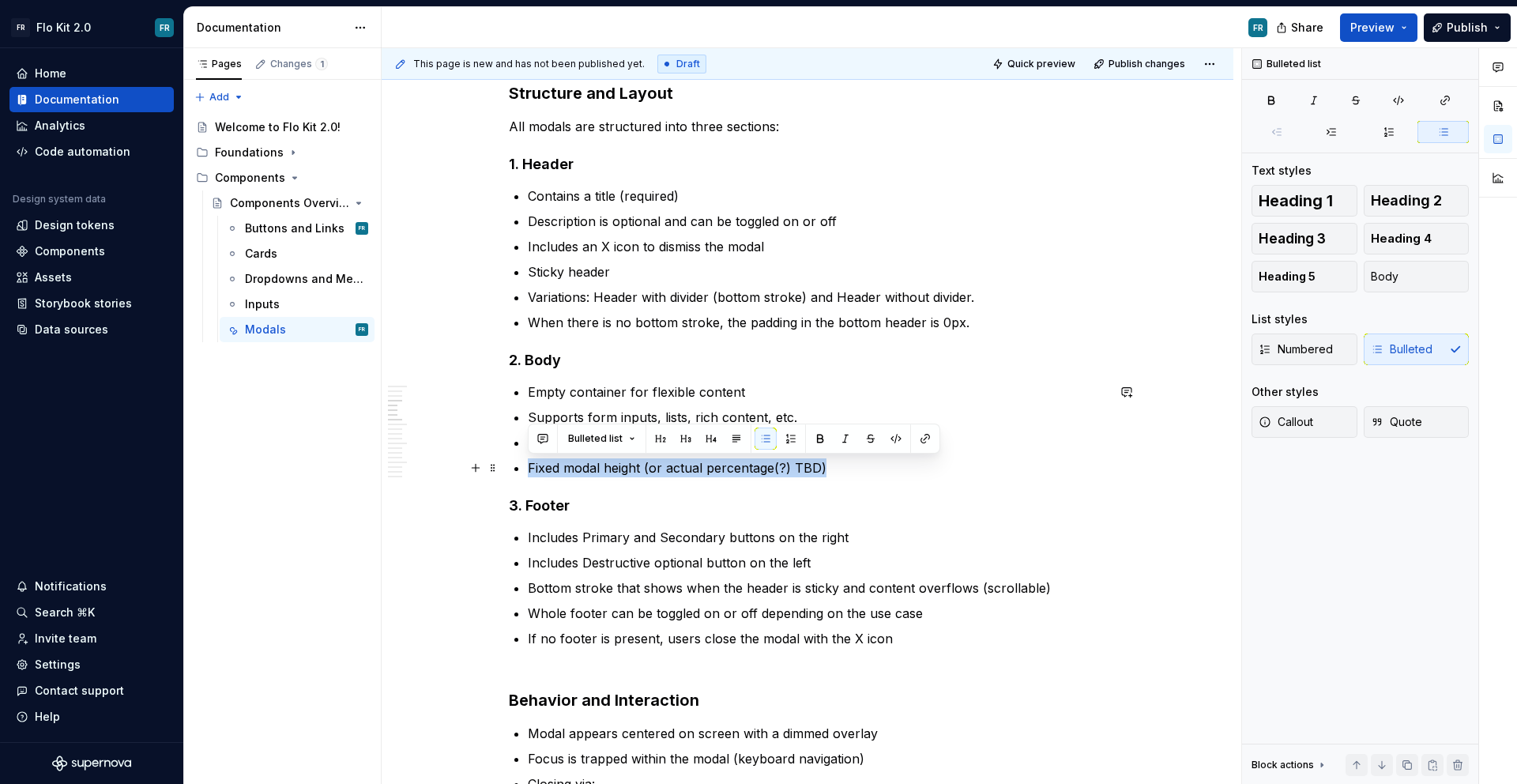
drag, startPoint x: 873, startPoint y: 471, endPoint x: 525, endPoint y: 471, distance: 348.0
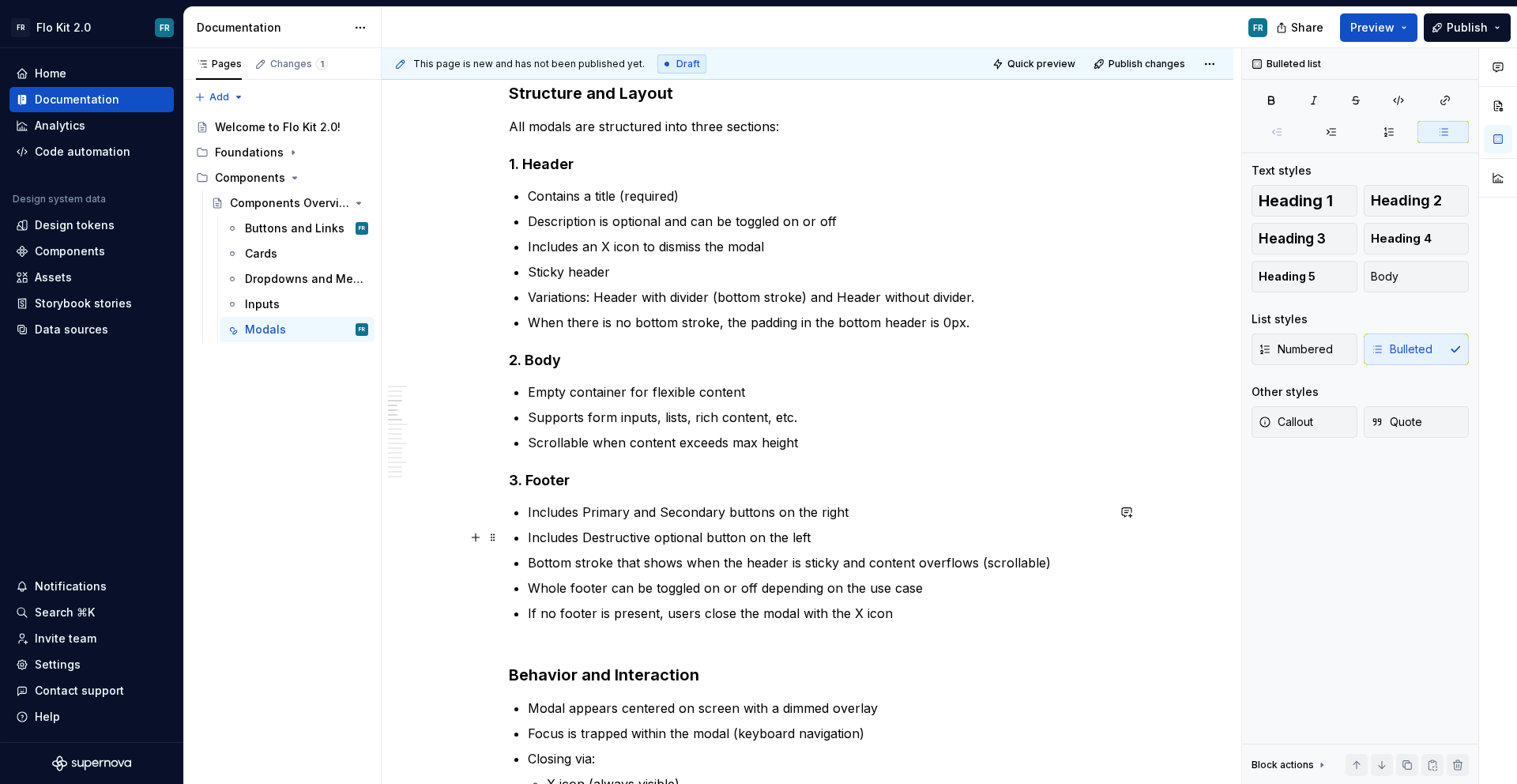
click at [833, 541] on p "Includes Destructive optional button on the left" at bounding box center [817, 537] width 578 height 19
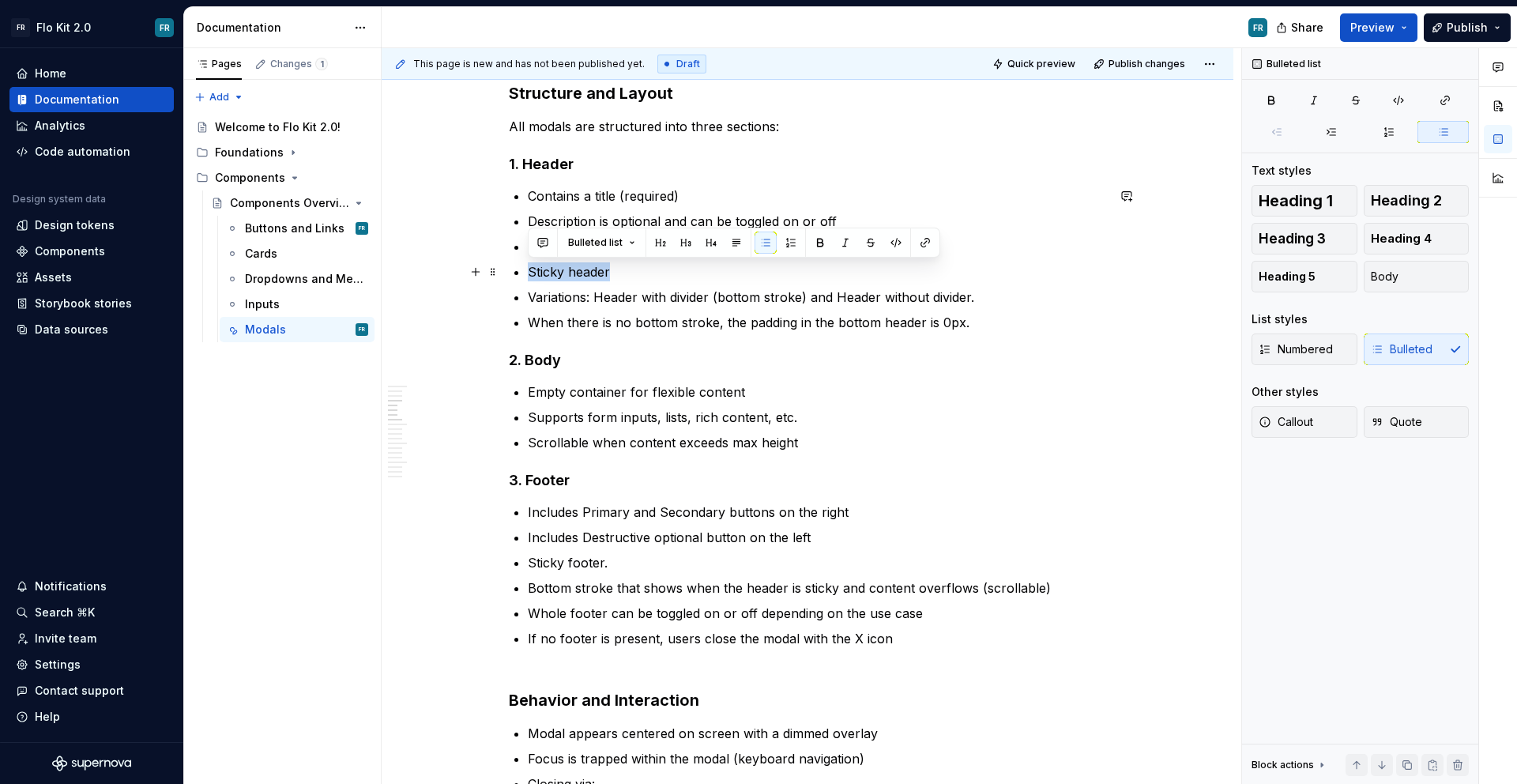
drag, startPoint x: 623, startPoint y: 275, endPoint x: 531, endPoint y: 276, distance: 92.0
click at [531, 276] on p "Sticky header" at bounding box center [817, 272] width 578 height 19
click at [621, 278] on p "Sticky header" at bounding box center [817, 272] width 578 height 19
click at [557, 590] on p "Bottom stroke that shows when the header is sticky and content overflows (scrol…" at bounding box center [817, 588] width 578 height 19
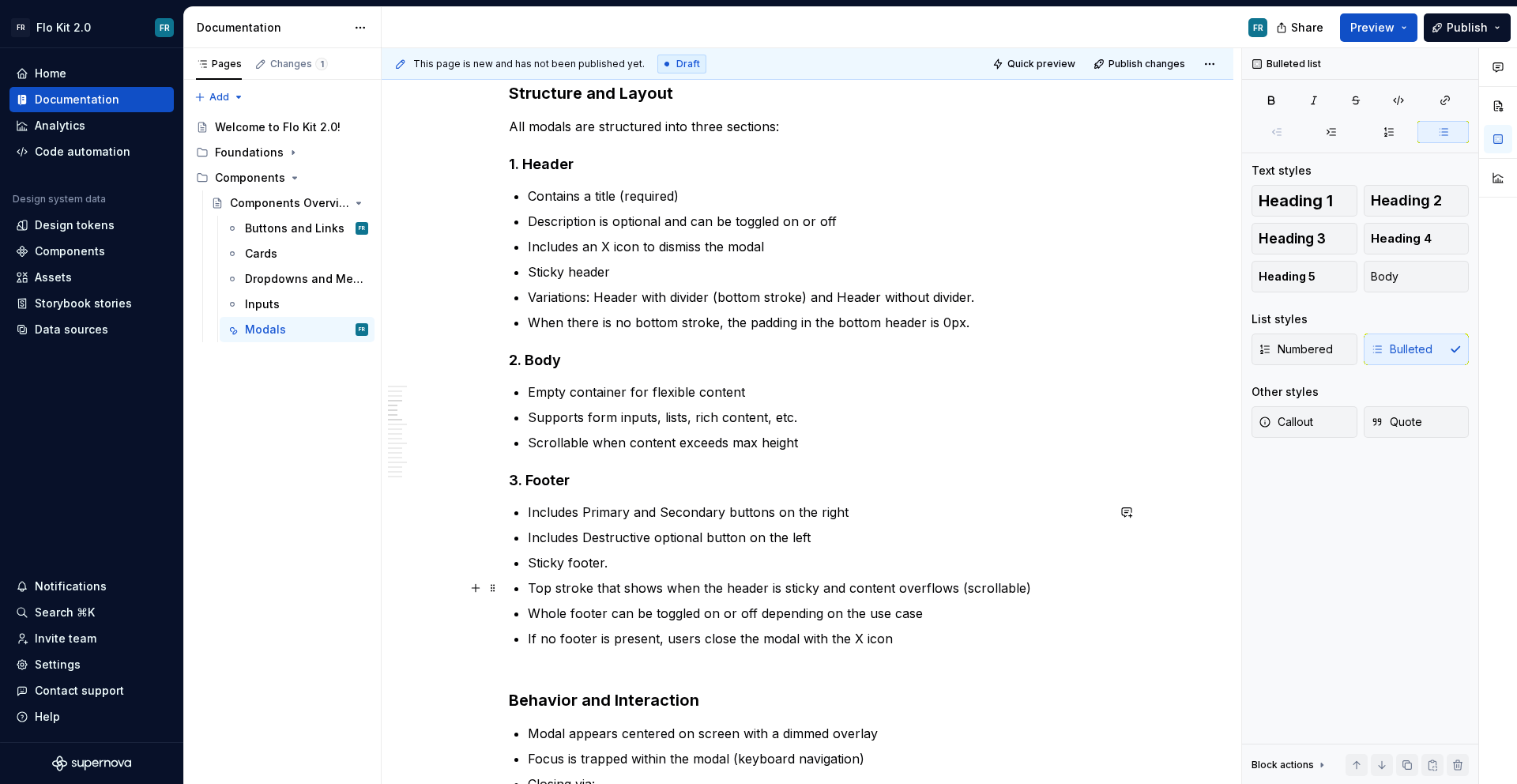
click at [663, 591] on p "Top stroke that shows when the header is sticky and content overflows (scrollab…" at bounding box center [817, 588] width 578 height 19
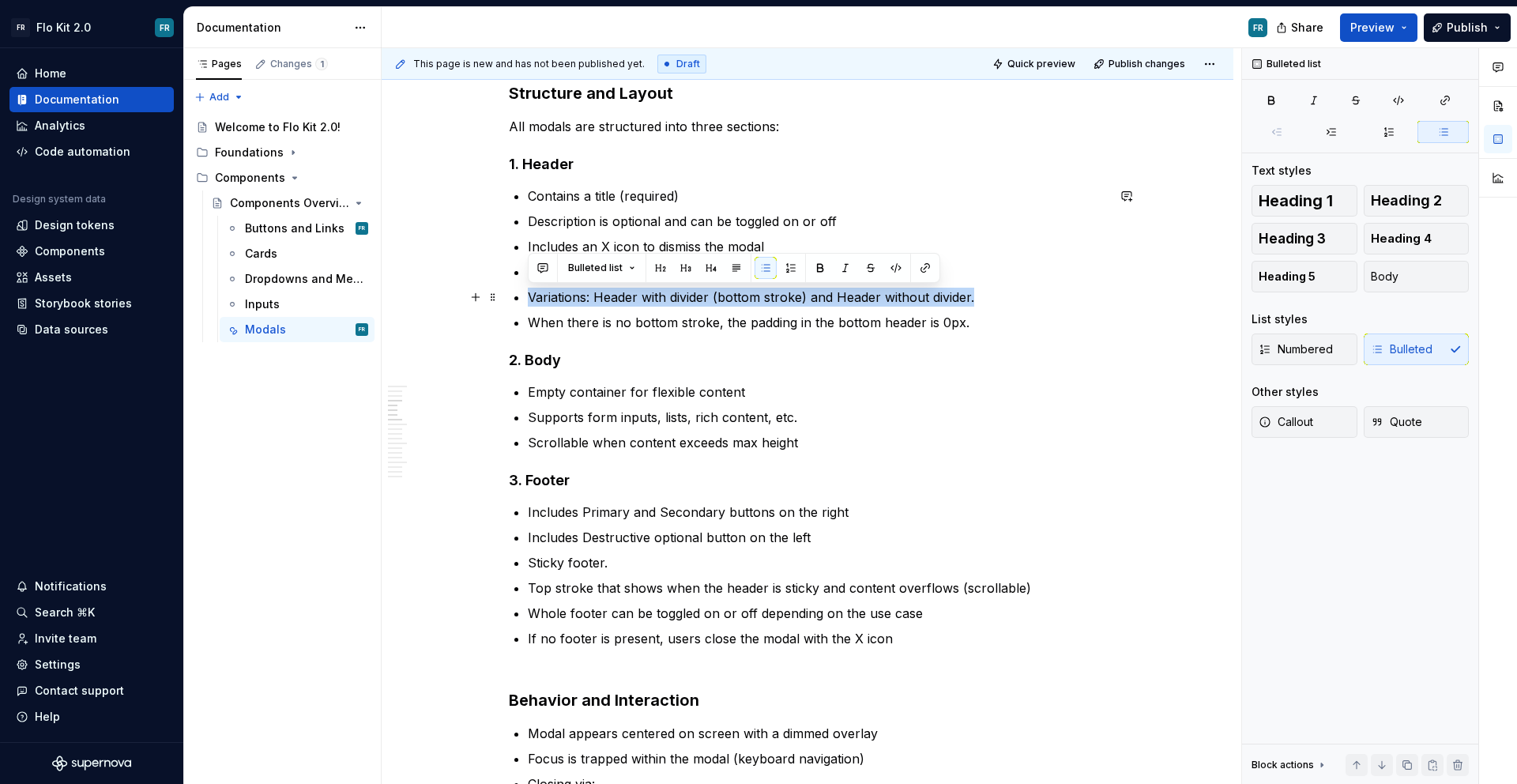
drag, startPoint x: 985, startPoint y: 297, endPoint x: 524, endPoint y: 300, distance: 461.0
copy p "Variations: Header with divider (bottom stroke) and Header without divider."
click at [663, 584] on p "Top stroke that shows when the header is sticky and content overflows (scrollab…" at bounding box center [817, 588] width 578 height 19
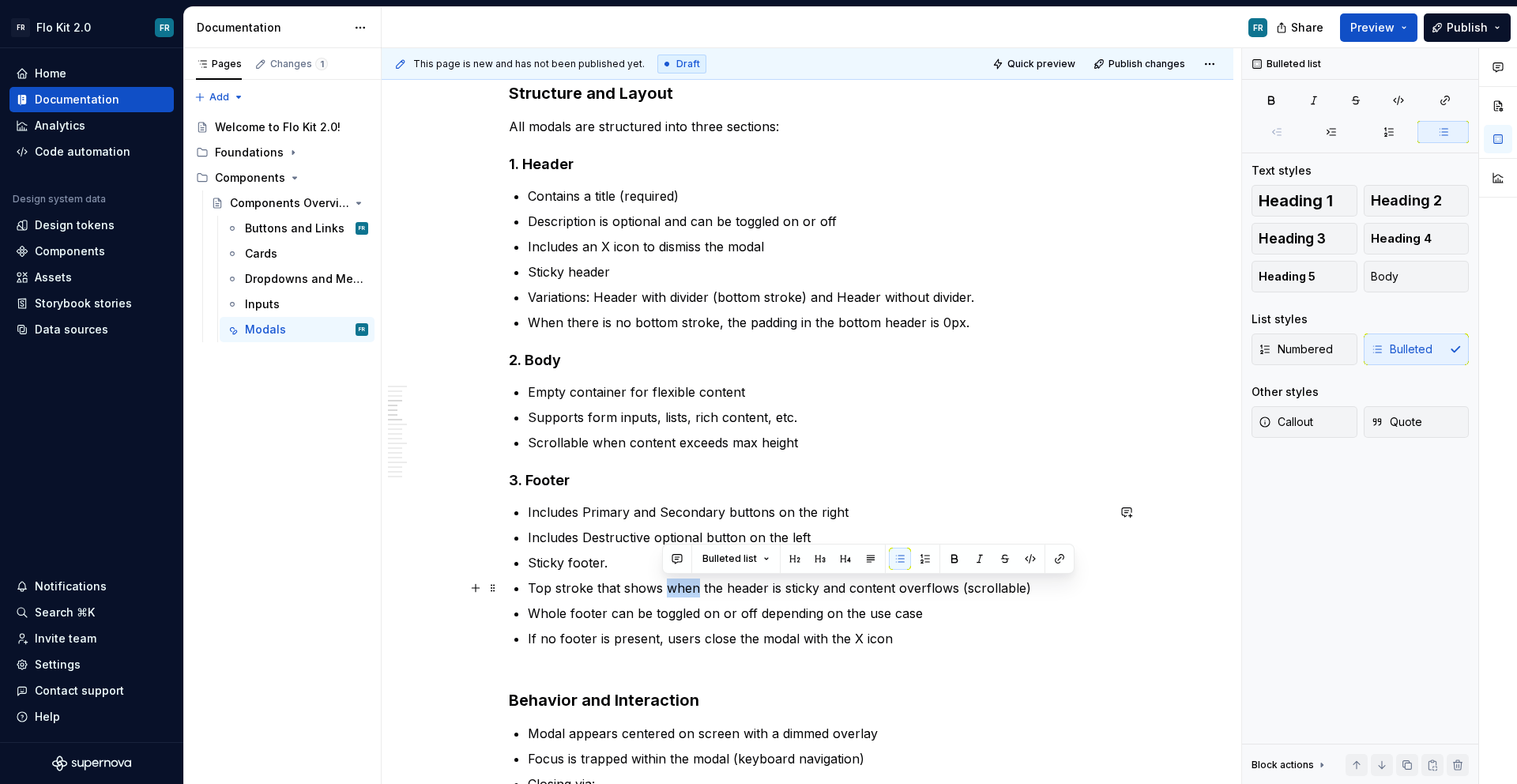
click at [663, 584] on p "Top stroke that shows when the header is sticky and content overflows (scrollab…" at bounding box center [817, 588] width 578 height 19
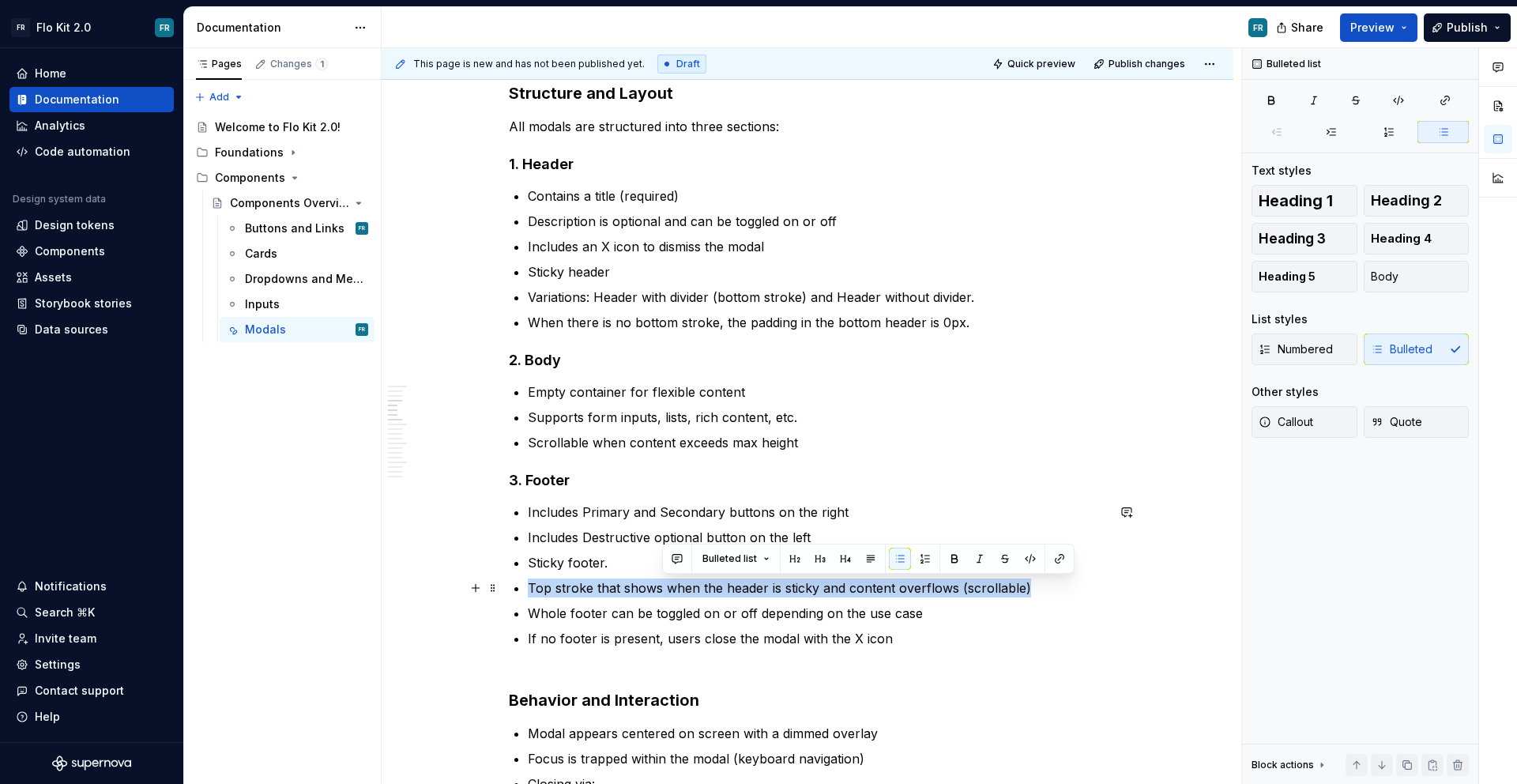
click at [663, 584] on p "Top stroke that shows when the header is sticky and content overflows (scrollab…" at bounding box center [817, 588] width 578 height 19
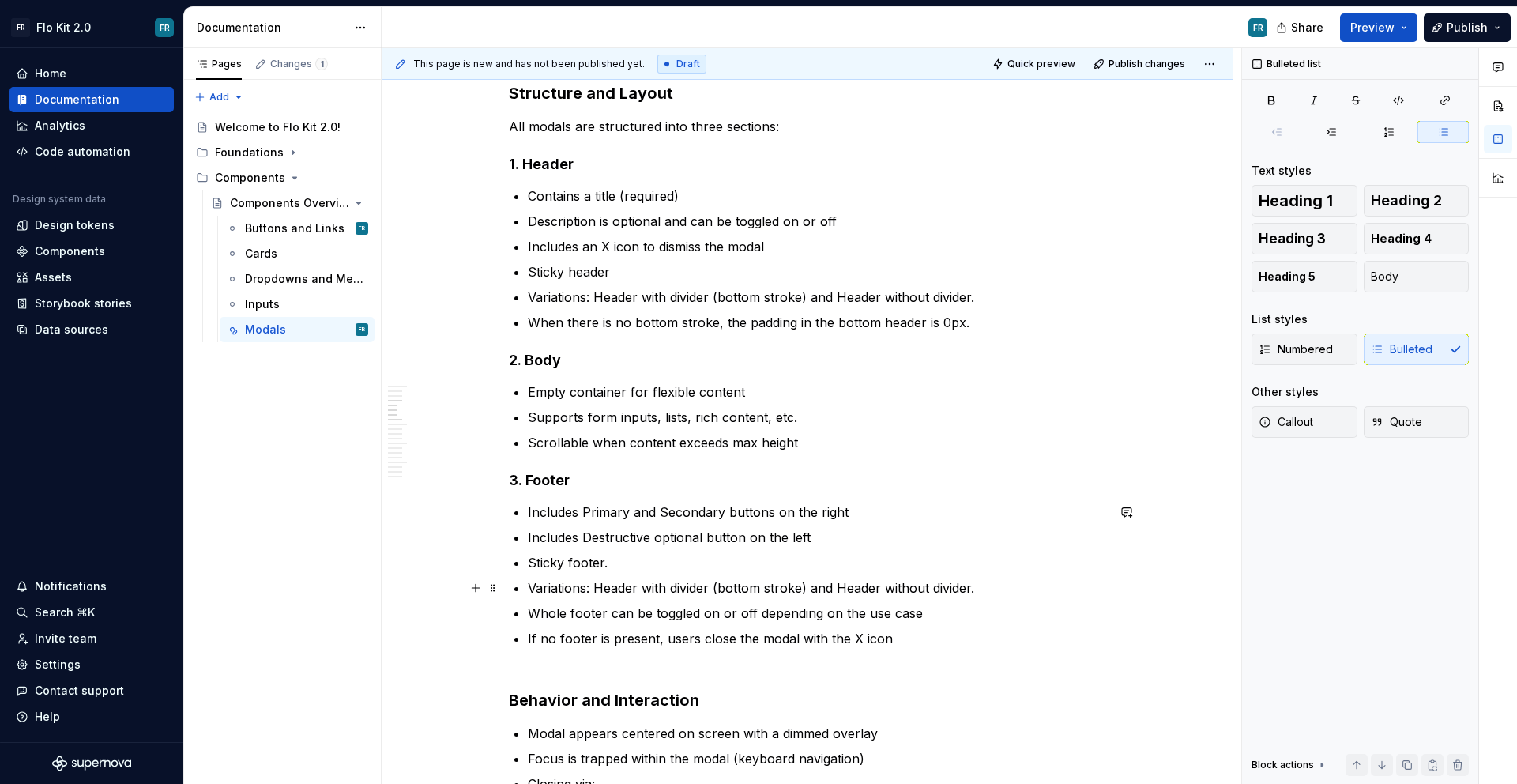
click at [615, 592] on p "Variations: Header with divider (bottom stroke) and Header without divider." at bounding box center [817, 588] width 578 height 19
click at [838, 589] on p "Variations: Footer with divider (bottom stroke) and Header without divider." at bounding box center [817, 588] width 578 height 19
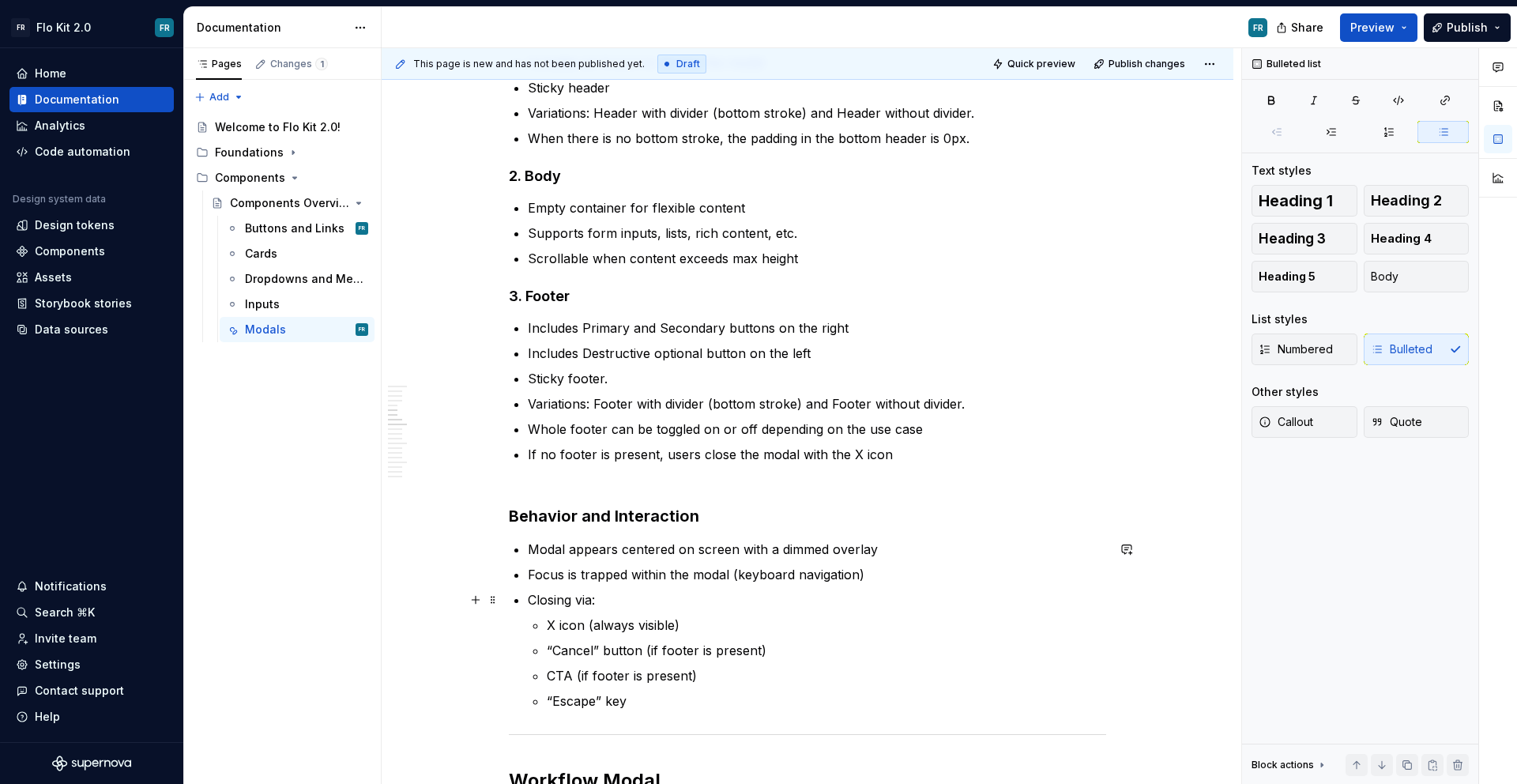
scroll to position [944, 0]
click at [531, 557] on p "Modal appears centered on screen with a dimmed overlay" at bounding box center [817, 550] width 578 height 19
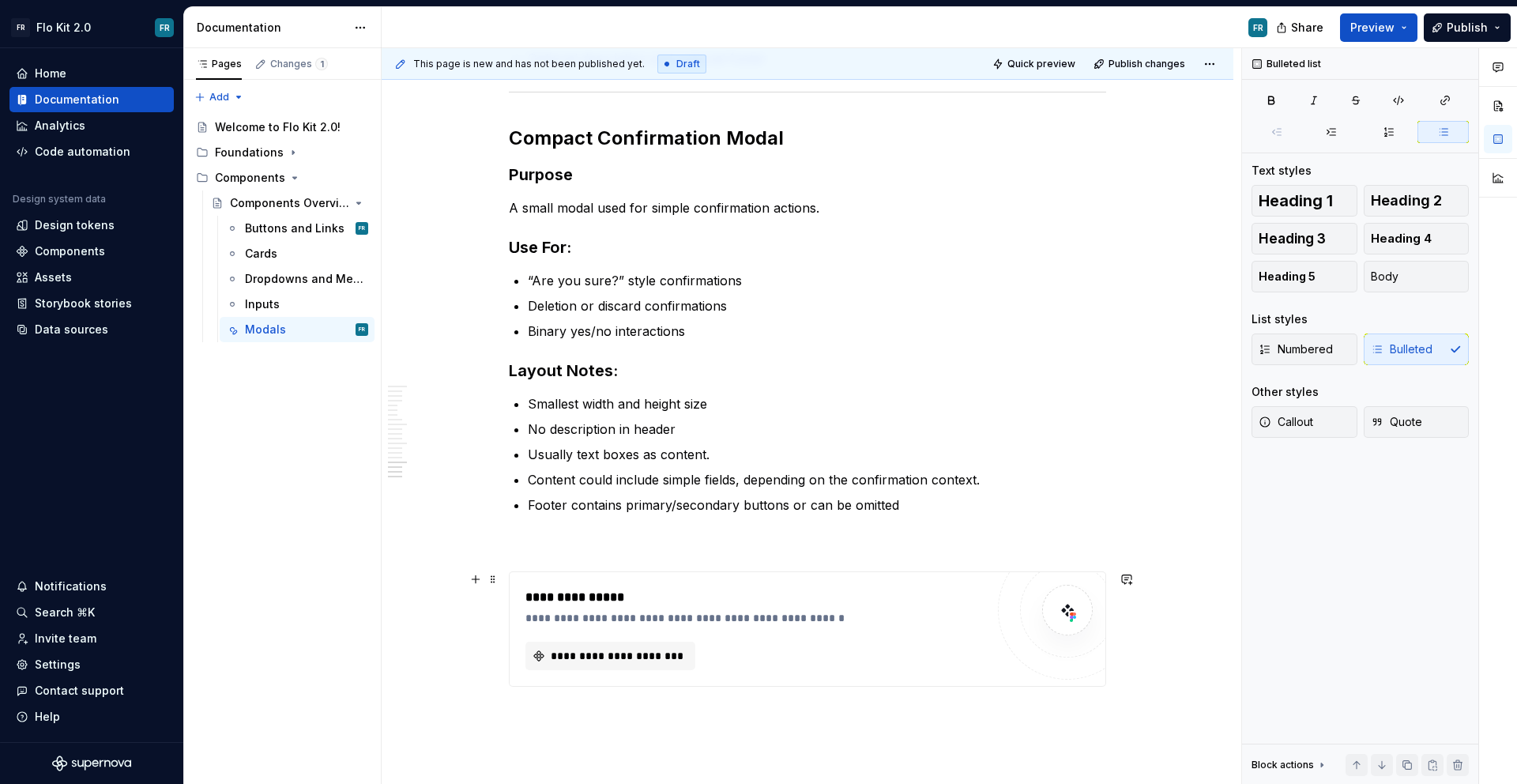
scroll to position [2632, 0]
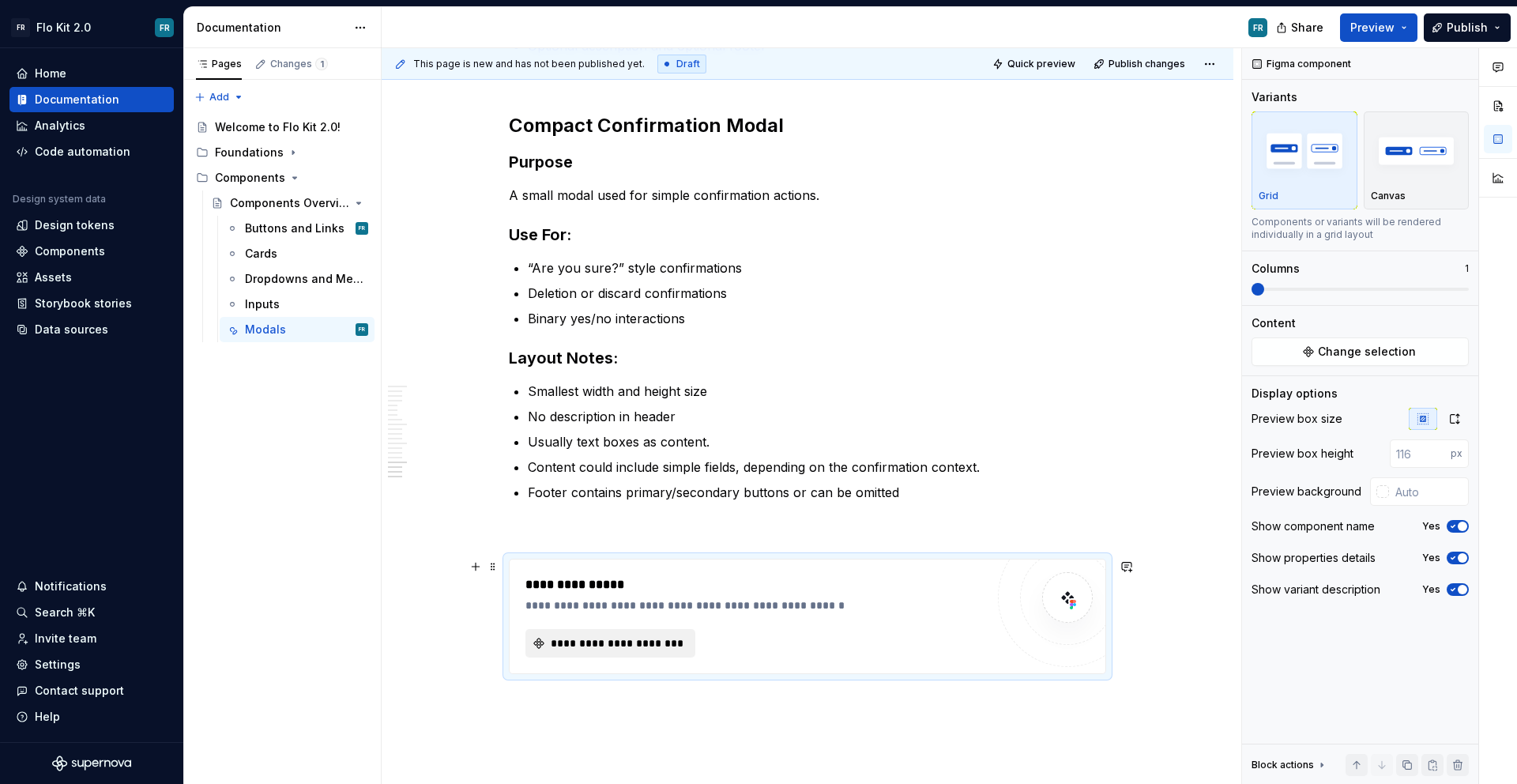
click at [602, 641] on span "**********" at bounding box center [616, 643] width 136 height 16
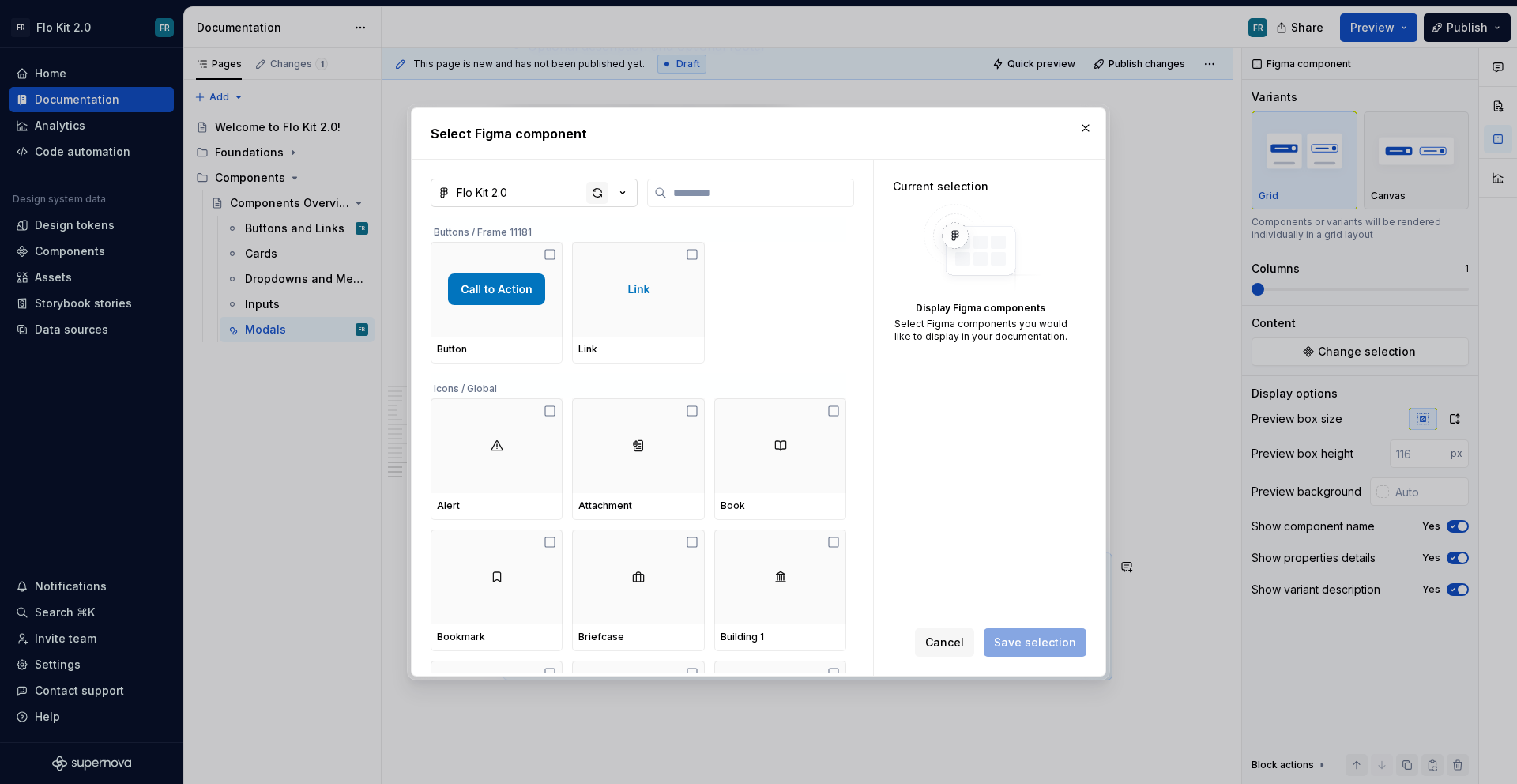
click at [592, 194] on div "button" at bounding box center [597, 192] width 22 height 22
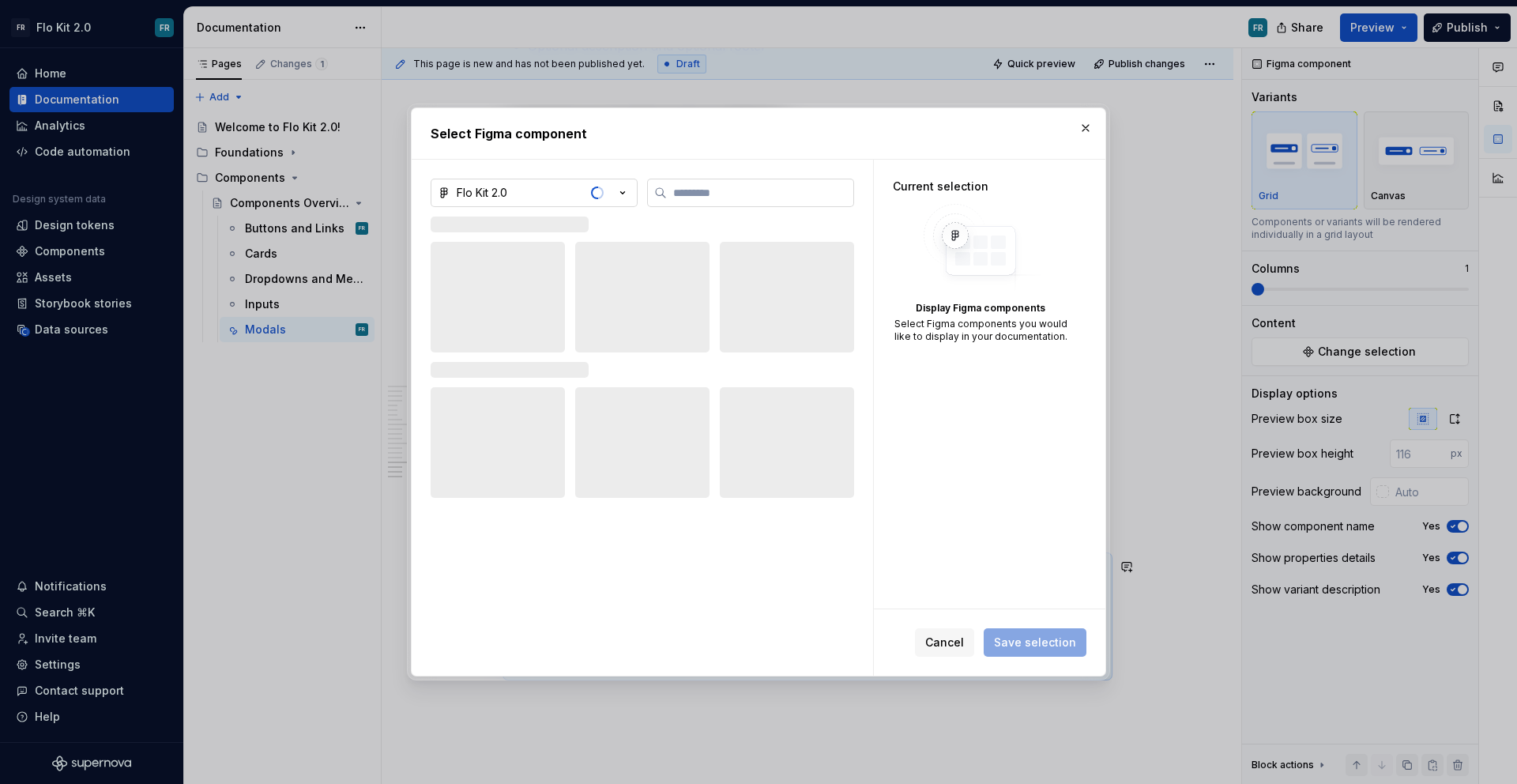
type textarea "*"
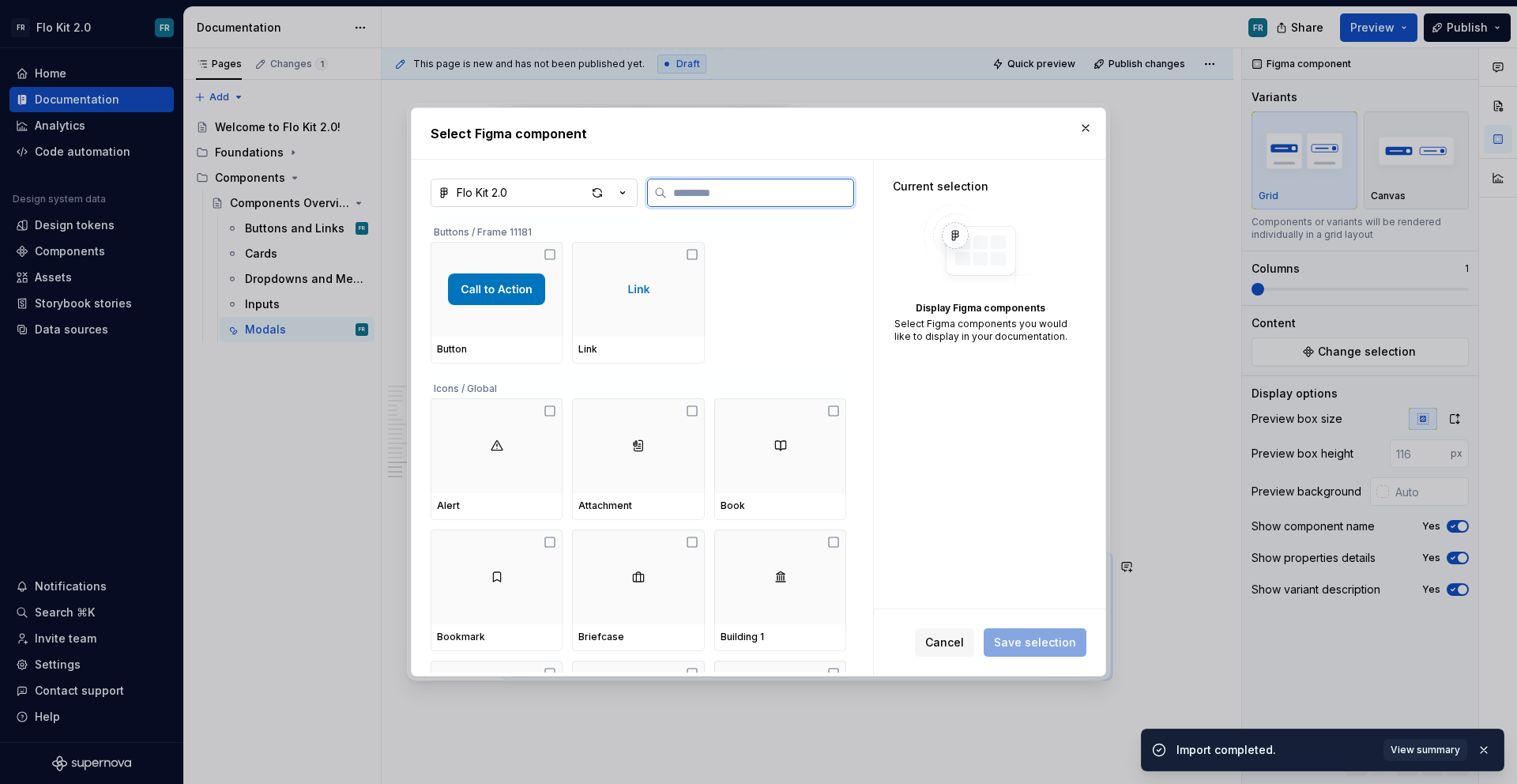
click at [682, 197] on input "search" at bounding box center [760, 193] width 187 height 16
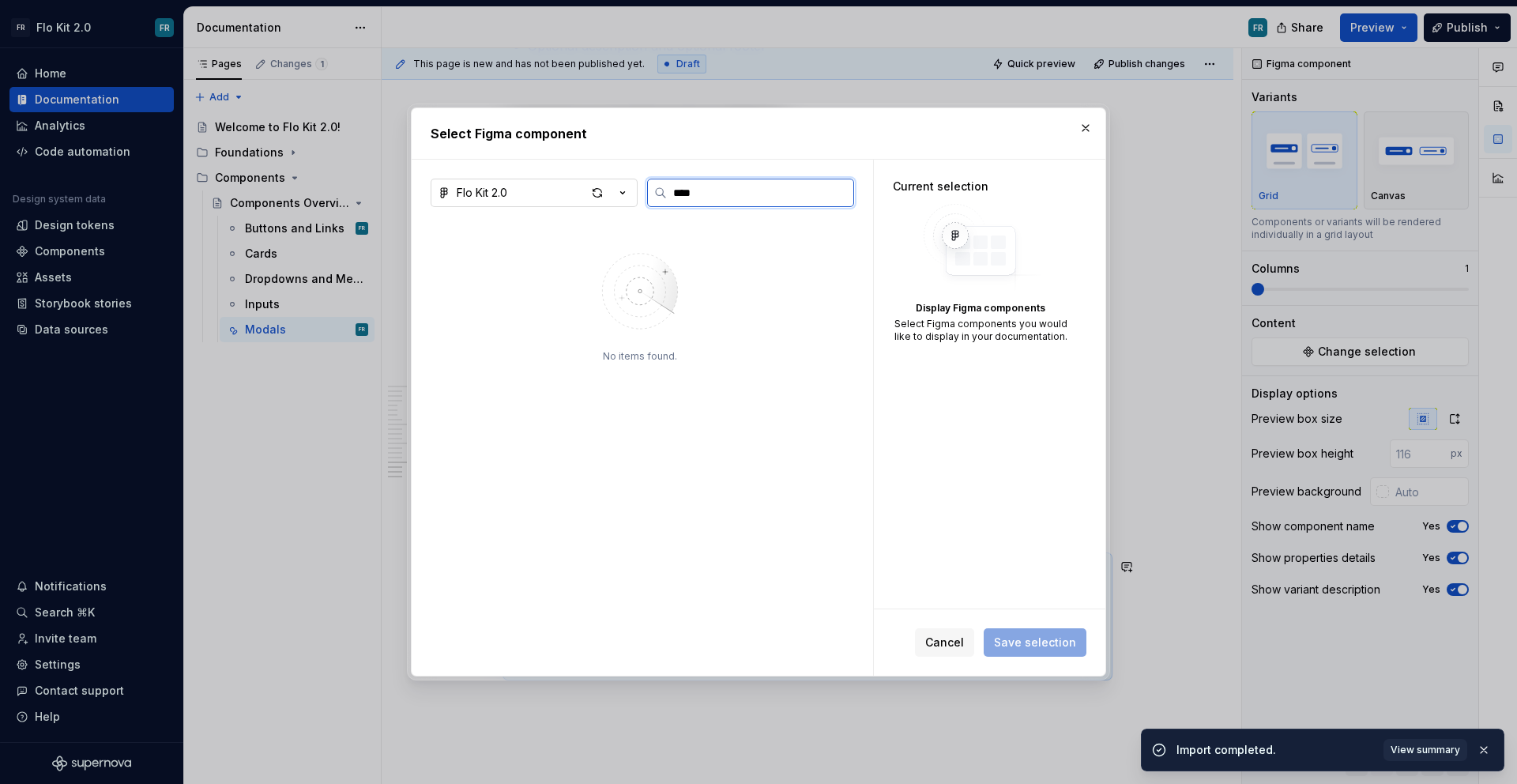
type input "*****"
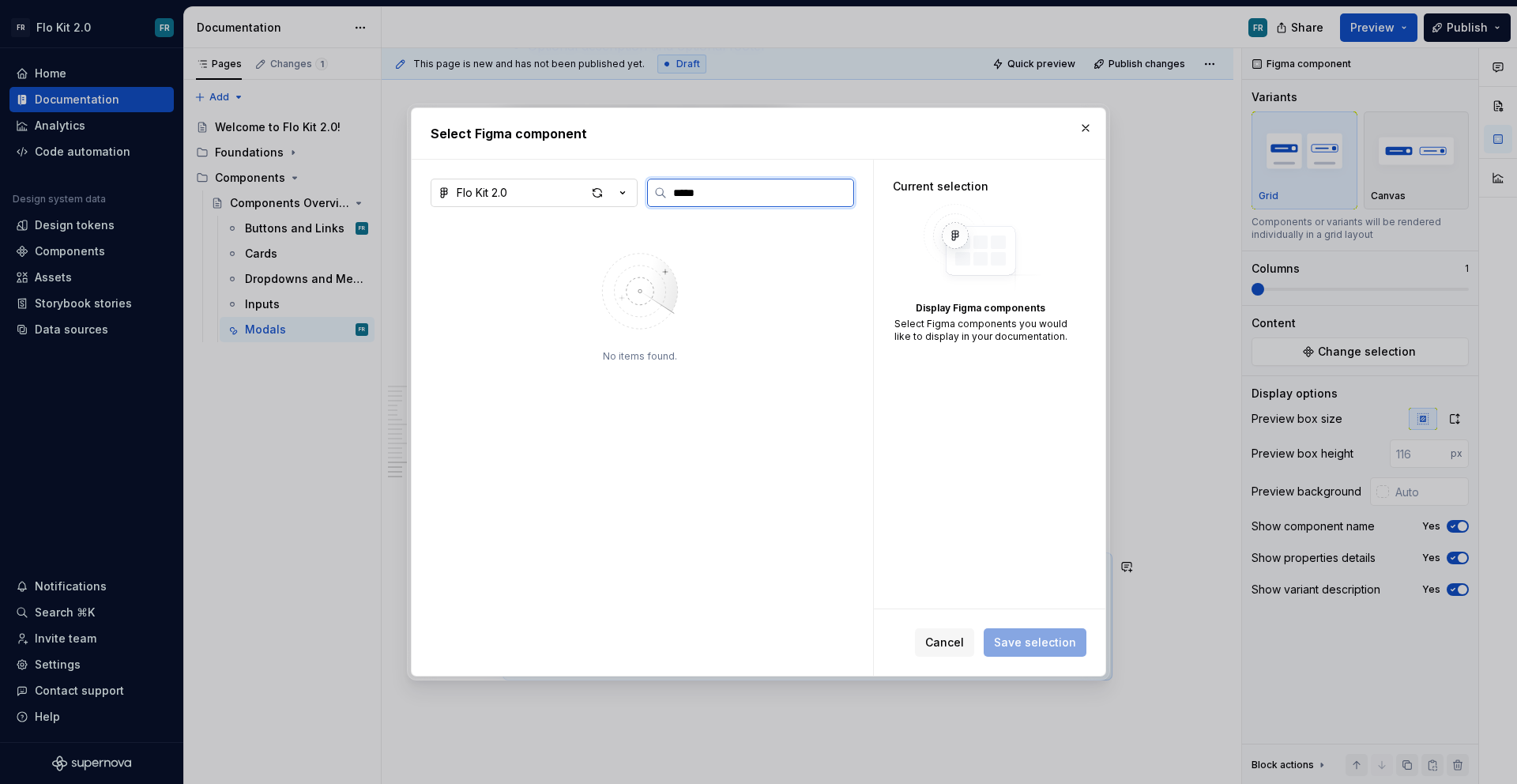
type textarea "*"
type input "*****"
click at [1089, 135] on button "button" at bounding box center [1085, 128] width 22 height 22
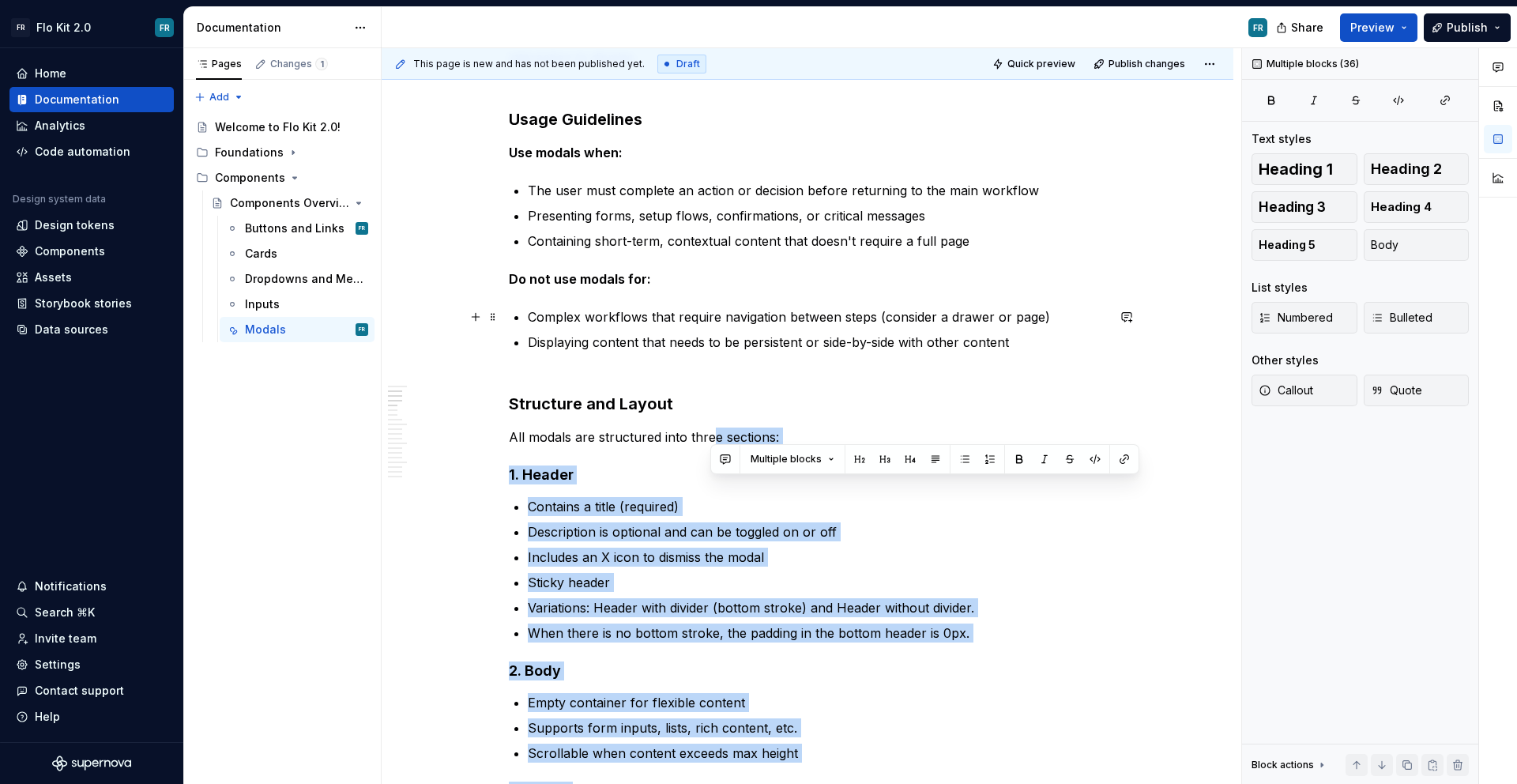
scroll to position [0, 0]
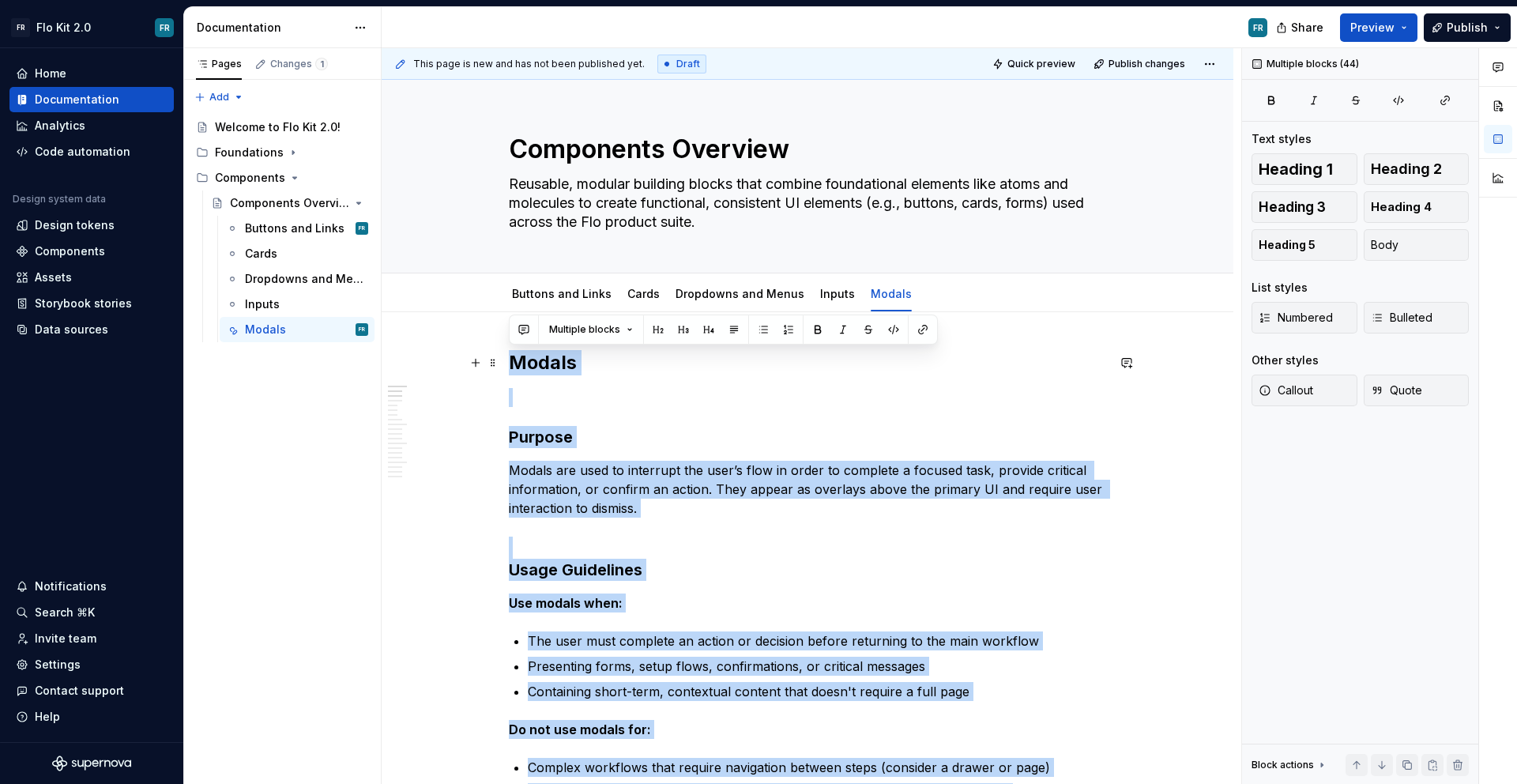
drag, startPoint x: 917, startPoint y: 498, endPoint x: 508, endPoint y: 372, distance: 428.0
copy div "Loremi Dolorsi Ametco adi elit se doeiusmod tem inci’u labo et dolor ma aliquae…"
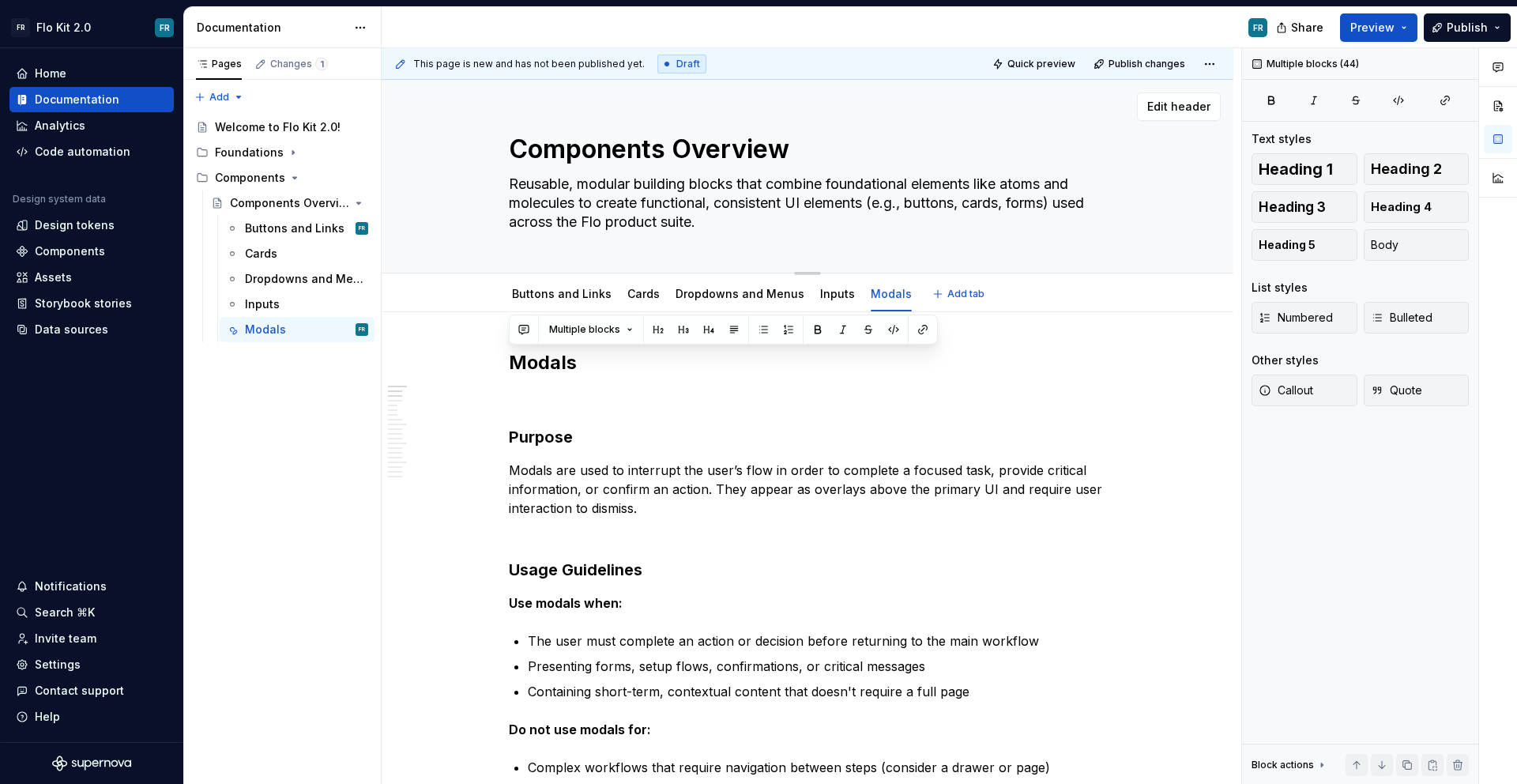
click at [434, 246] on div "Components Overview Reusable, modular building blocks that combine foundational…" at bounding box center [807, 176] width 852 height 194
type textarea "*"
